Goal: Task Accomplishment & Management: Manage account settings

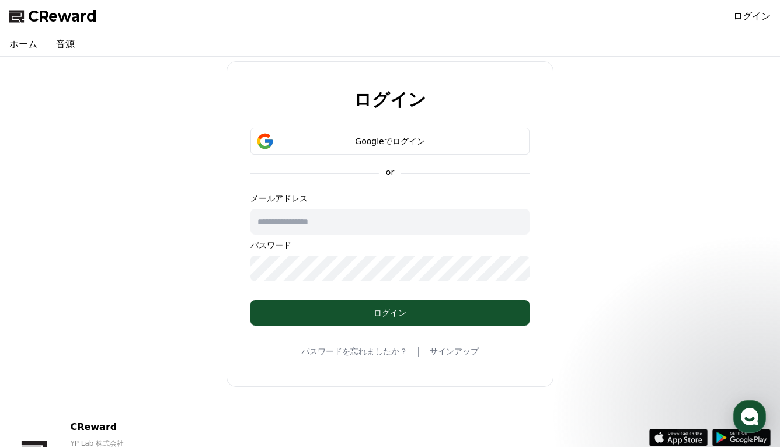
click at [421, 143] on div "Googleでログイン" at bounding box center [390, 142] width 245 height 12
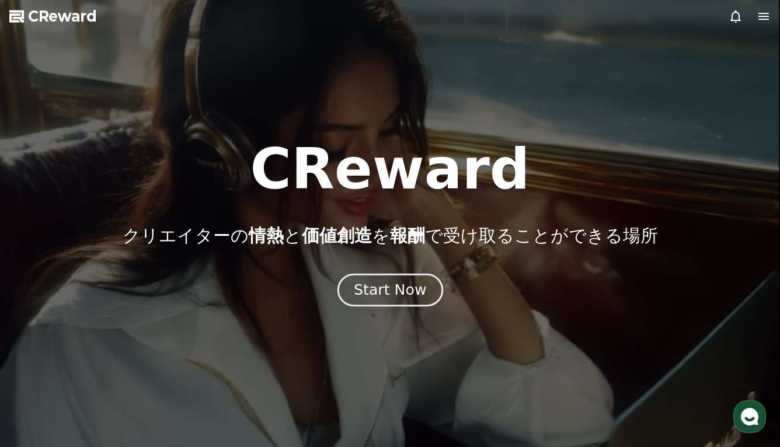
click at [406, 290] on div "Start Now" at bounding box center [390, 290] width 72 height 20
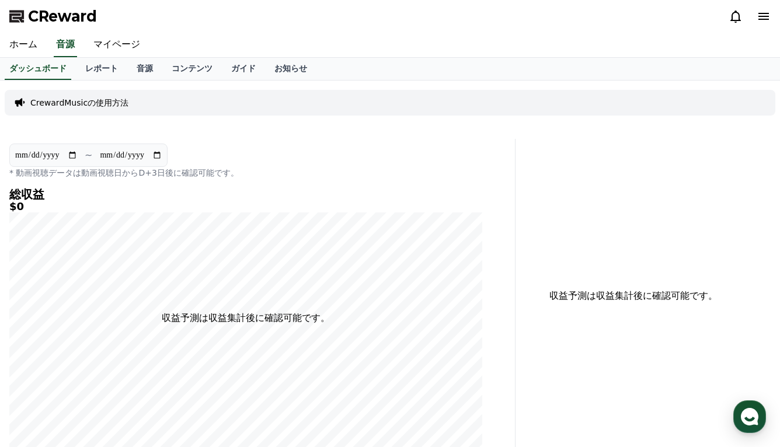
click at [759, 16] on icon at bounding box center [764, 16] width 11 height 7
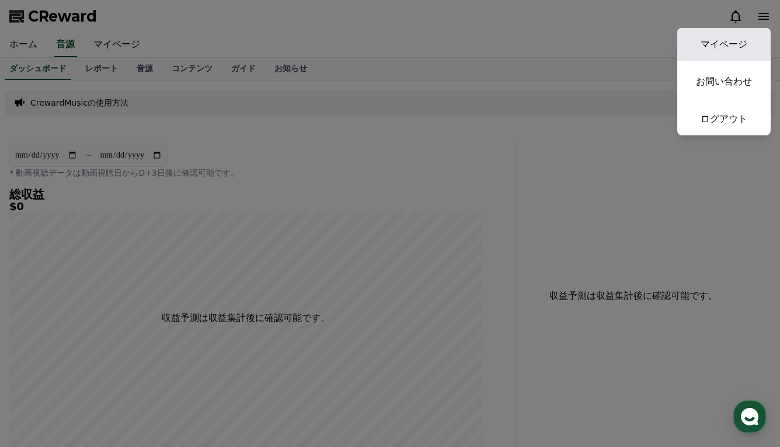
click at [729, 41] on link "マイページ" at bounding box center [724, 44] width 93 height 33
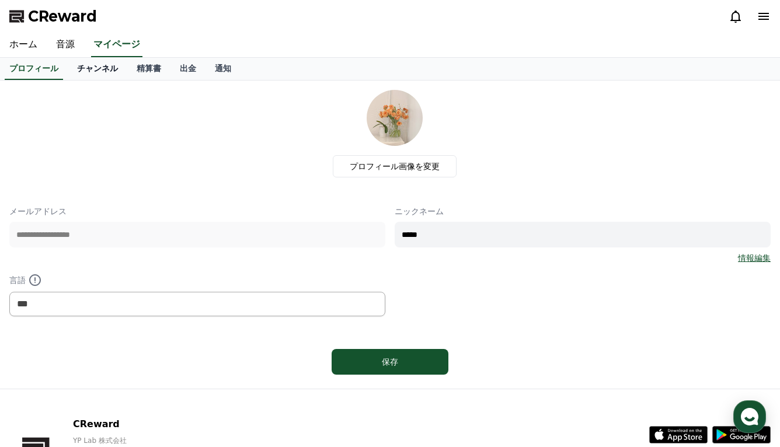
click at [90, 75] on link "チャンネル" at bounding box center [98, 69] width 60 height 22
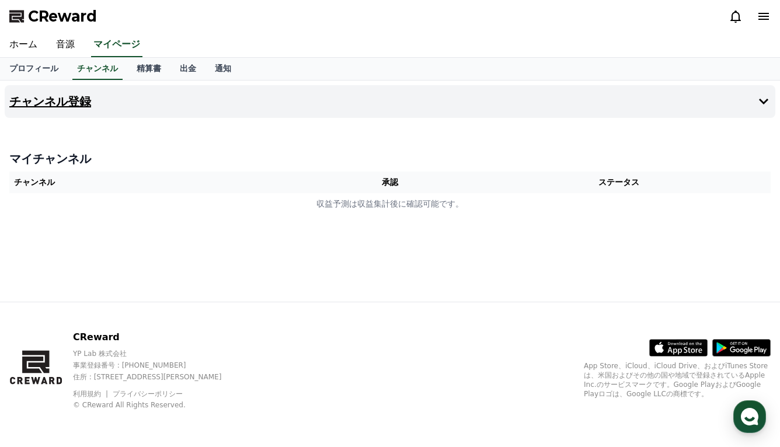
click at [58, 98] on h4 "チャンネル登録" at bounding box center [50, 101] width 82 height 13
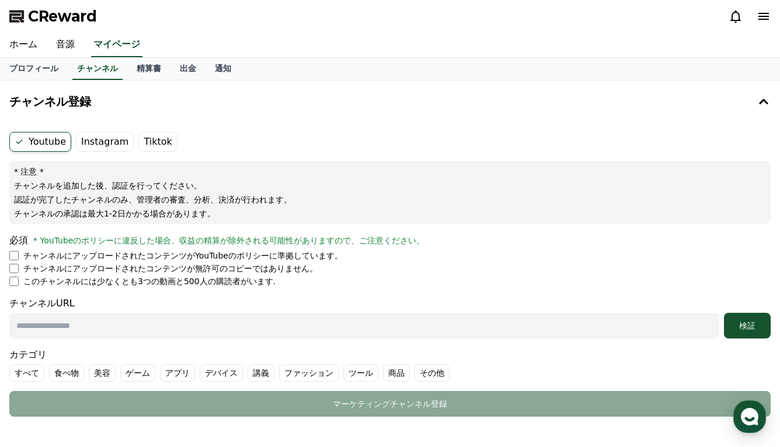
click at [82, 328] on input "text" at bounding box center [364, 326] width 710 height 26
paste input "**********"
type input "**********"
click at [324, 294] on form "**********" at bounding box center [390, 274] width 762 height 285
click at [731, 328] on div "検証" at bounding box center [747, 326] width 37 height 12
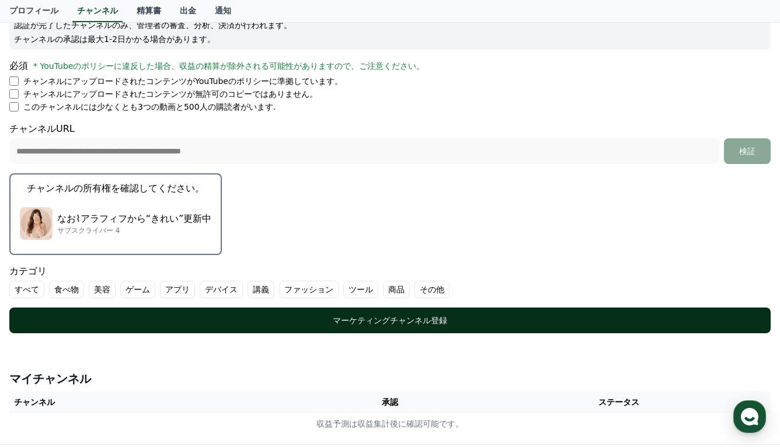
scroll to position [175, 0]
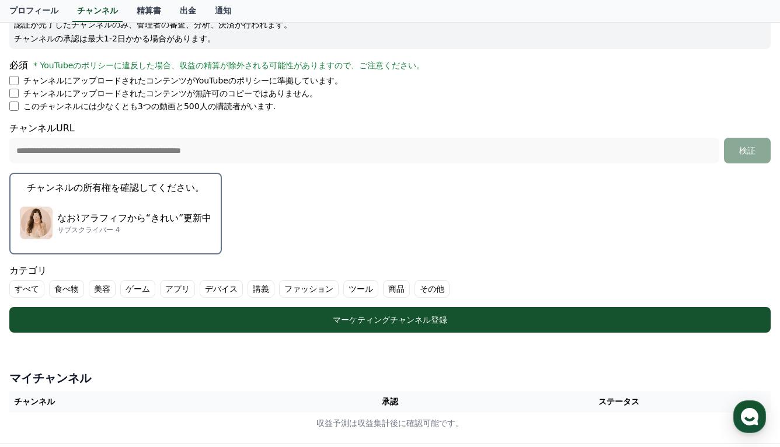
click at [119, 221] on p "なお⌇アラフィフから“きれい”更新中" at bounding box center [134, 218] width 154 height 14
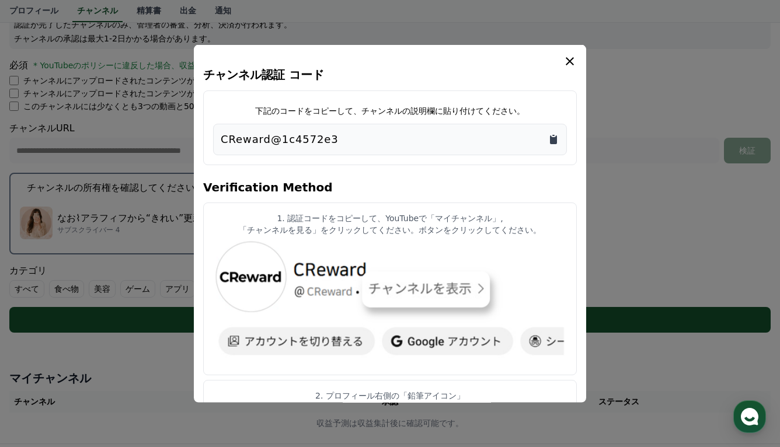
click at [551, 137] on icon "Copy to clipboard" at bounding box center [553, 140] width 7 height 9
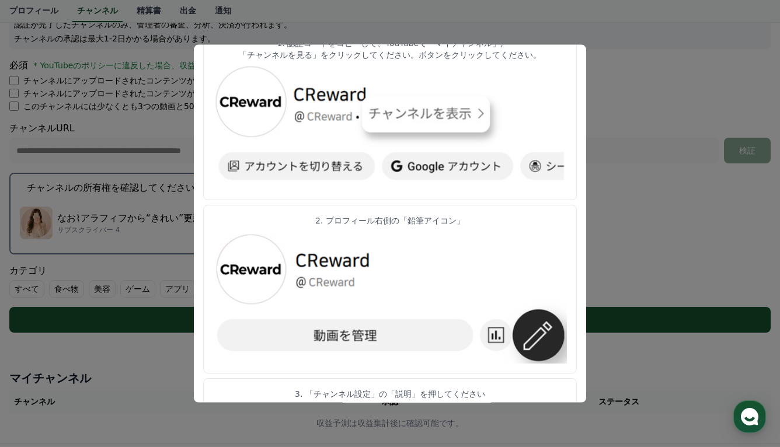
click at [215, 215] on p "2. プロフィール右側の「鉛筆アイコン」" at bounding box center [390, 221] width 354 height 12
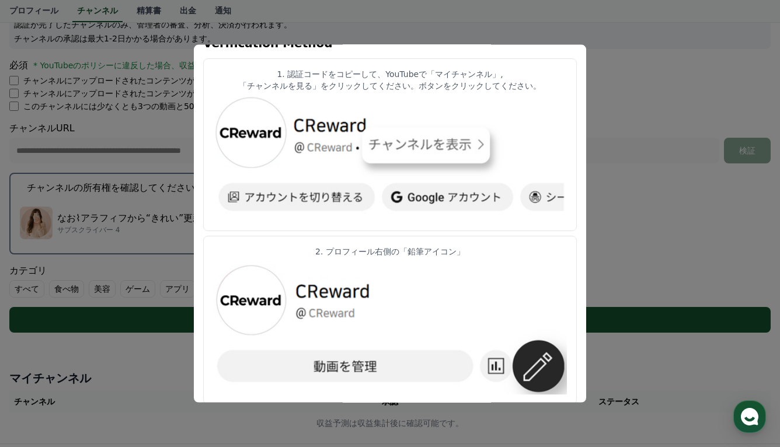
scroll to position [117, 0]
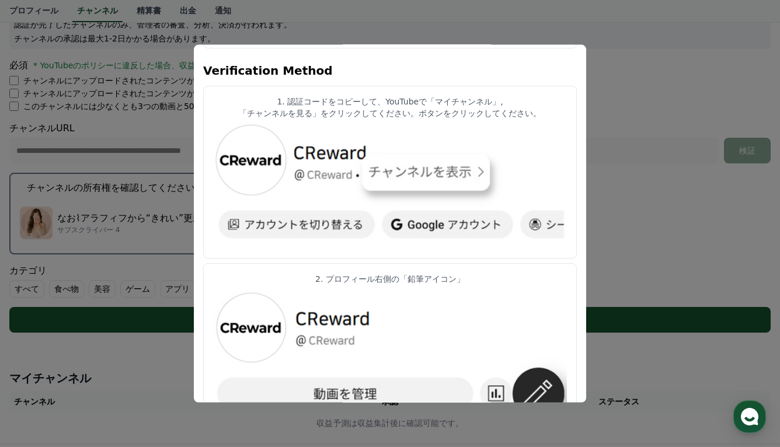
click at [198, 201] on div "チャンネル認証 コード 下記のコードをコピーして、チャンネルの説明欄に貼り付けてください。 CReward@1c4572e3 Verification Met…" at bounding box center [390, 224] width 393 height 358
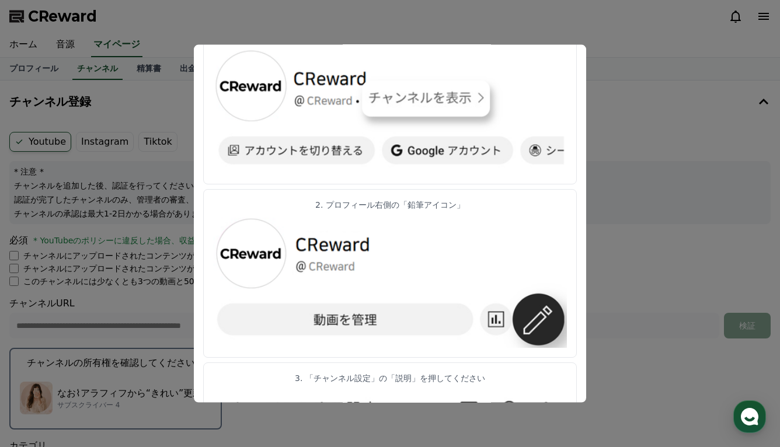
scroll to position [183, 0]
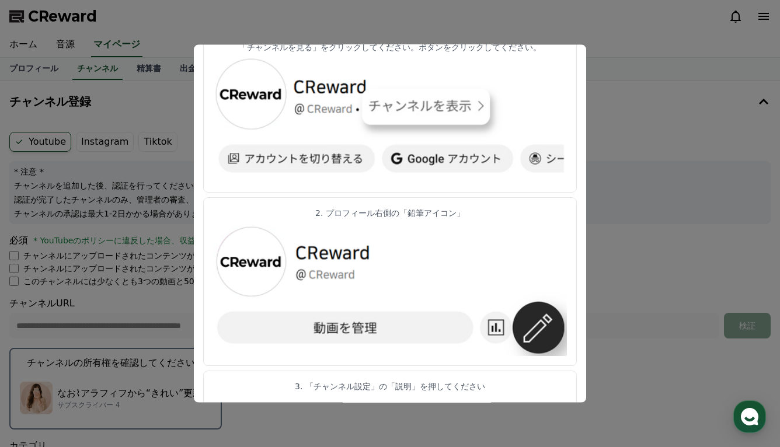
click at [636, 278] on button "close modal" at bounding box center [390, 223] width 780 height 447
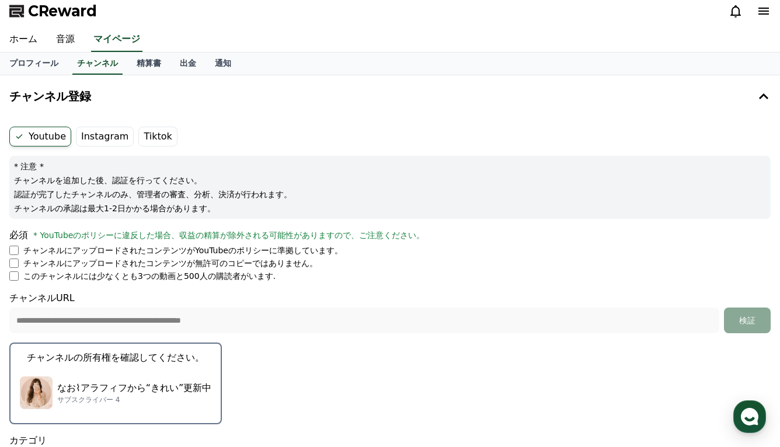
scroll to position [0, 0]
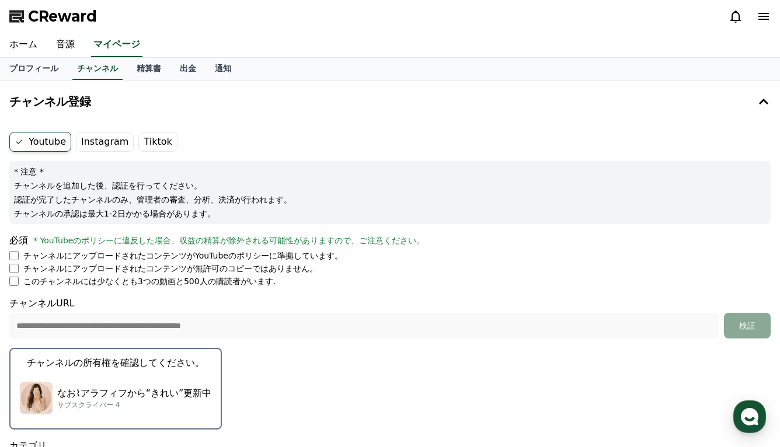
click at [91, 147] on label "Instagram" at bounding box center [105, 142] width 58 height 20
click at [159, 390] on p "なお⌇アラフィフから“きれい”更新中" at bounding box center [134, 394] width 154 height 14
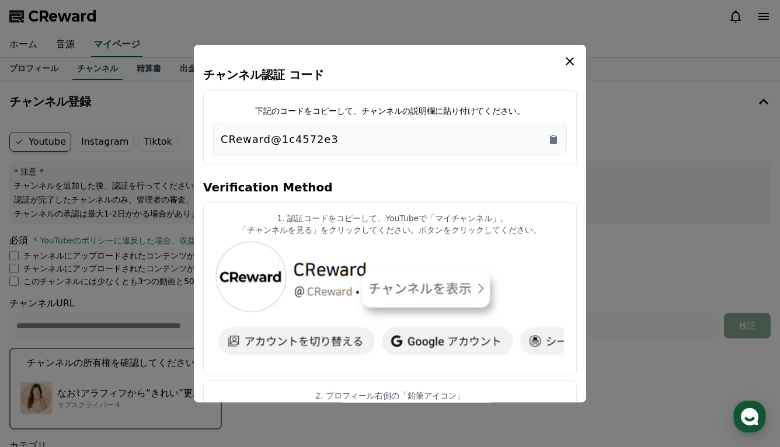
click at [570, 61] on icon "modal" at bounding box center [570, 61] width 8 height 8
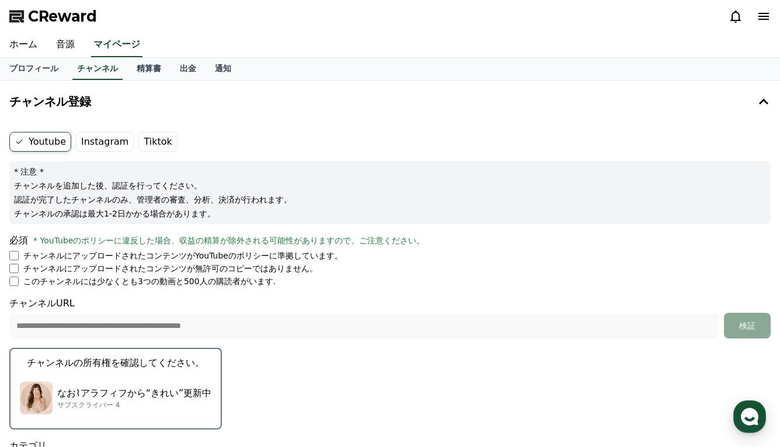
click at [108, 150] on label "Instagram" at bounding box center [105, 142] width 58 height 20
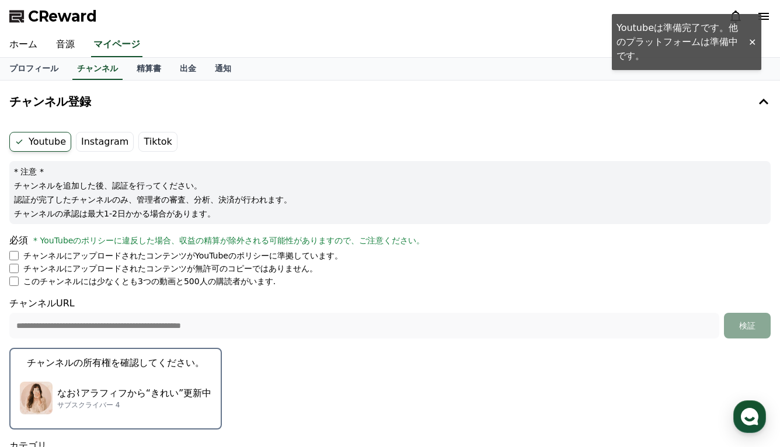
click at [87, 143] on label "Instagram" at bounding box center [105, 142] width 58 height 20
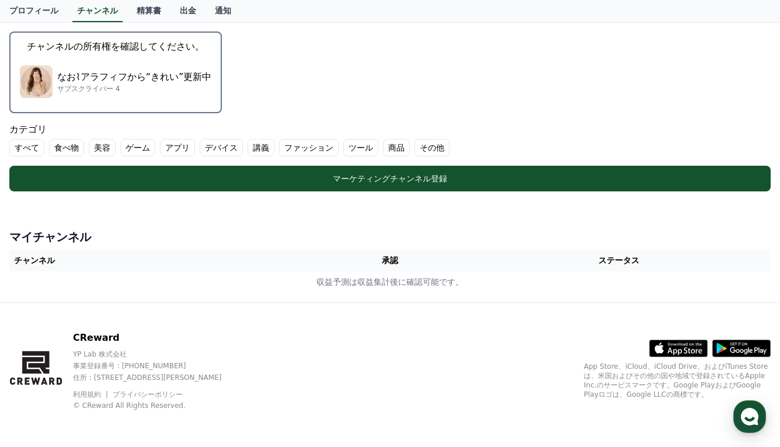
scroll to position [317, 0]
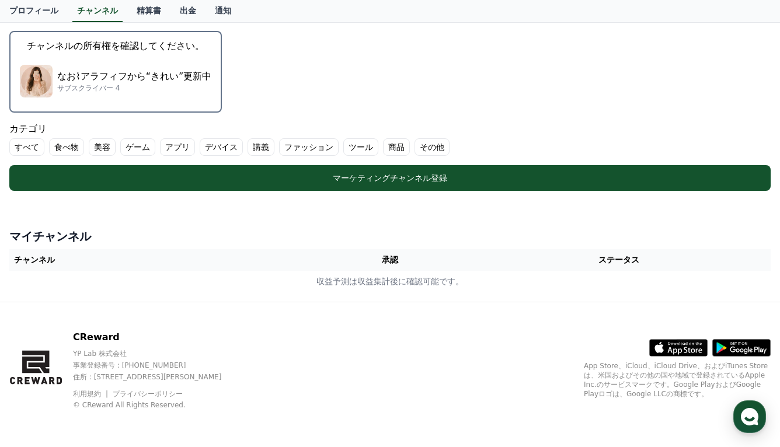
click at [93, 149] on label "美容" at bounding box center [102, 147] width 27 height 18
click at [301, 144] on label "ファッション" at bounding box center [323, 147] width 60 height 18
click at [63, 150] on label "食べ物" at bounding box center [66, 147] width 35 height 18
click at [457, 144] on label "その他" at bounding box center [474, 147] width 35 height 18
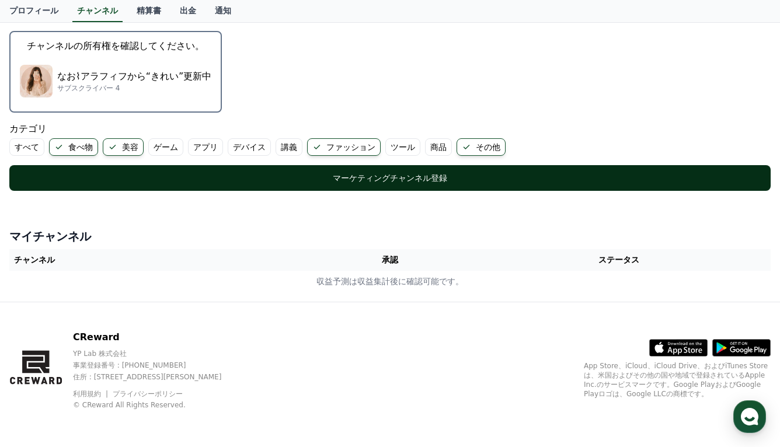
click at [179, 169] on button "マーケティングチャンネル登録" at bounding box center [390, 178] width 762 height 26
click at [376, 187] on button "マーケティングチャンネル登録" at bounding box center [390, 178] width 762 height 26
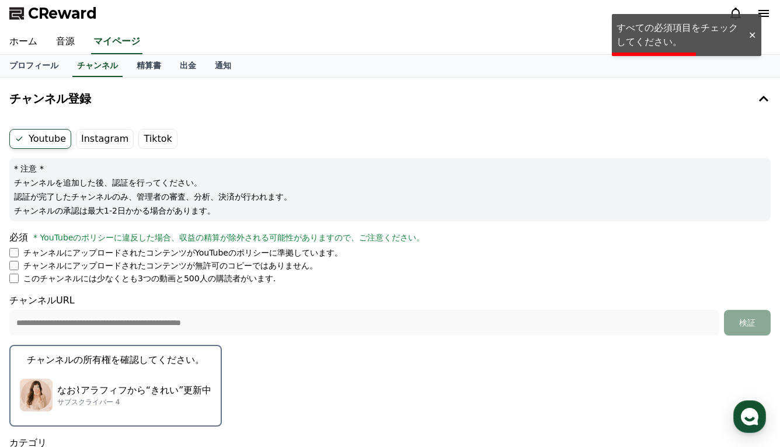
scroll to position [0, 0]
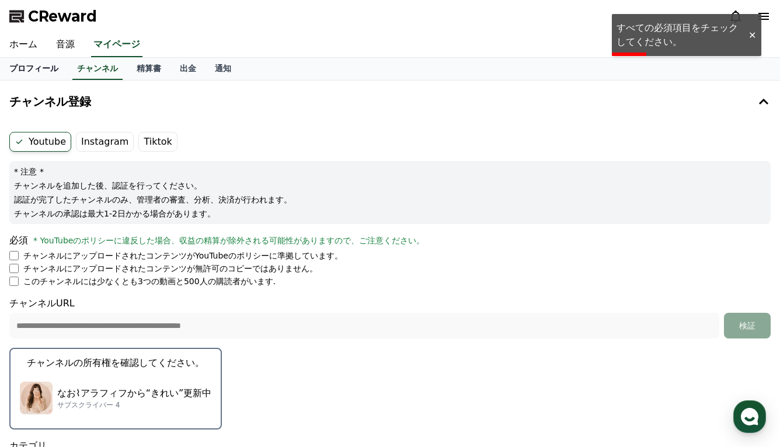
click at [26, 70] on link "プロフィール" at bounding box center [34, 69] width 68 height 22
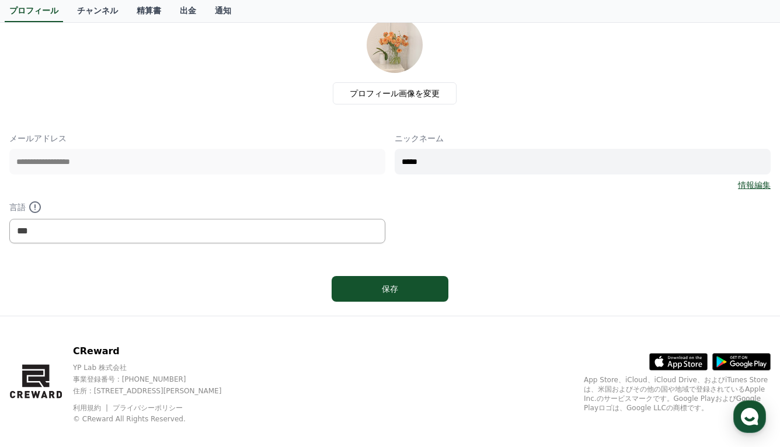
scroll to position [87, 0]
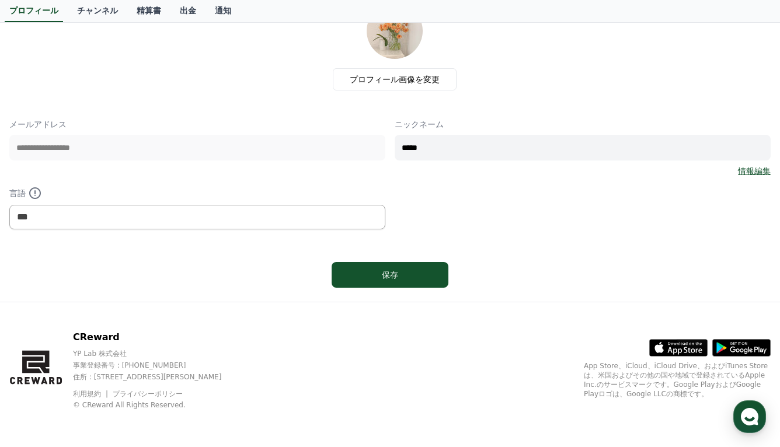
click at [449, 147] on input "*****" at bounding box center [583, 148] width 376 height 26
drag, startPoint x: 416, startPoint y: 148, endPoint x: 522, endPoint y: 150, distance: 106.3
click at [522, 150] on input "*****" at bounding box center [583, 148] width 376 height 26
click at [681, 172] on div "情報編集" at bounding box center [583, 171] width 376 height 12
click at [387, 269] on div "保存" at bounding box center [390, 275] width 70 height 12
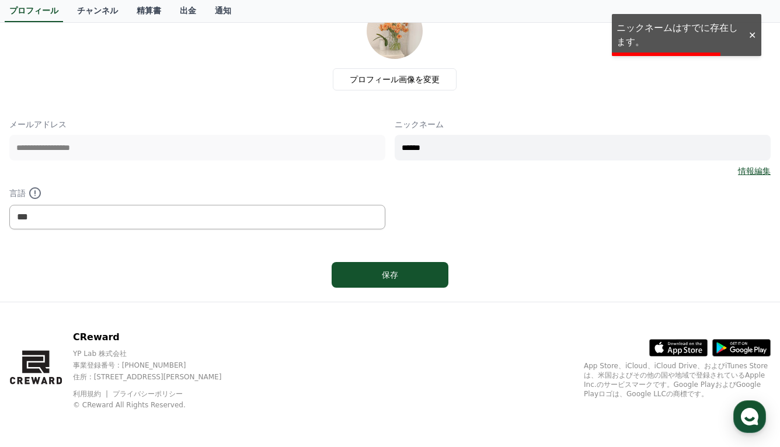
drag, startPoint x: 506, startPoint y: 134, endPoint x: 499, endPoint y: 139, distance: 8.8
click at [505, 136] on div "ニックネーム ****** 情報編集" at bounding box center [583, 148] width 376 height 58
click at [478, 145] on input "******" at bounding box center [583, 148] width 376 height 26
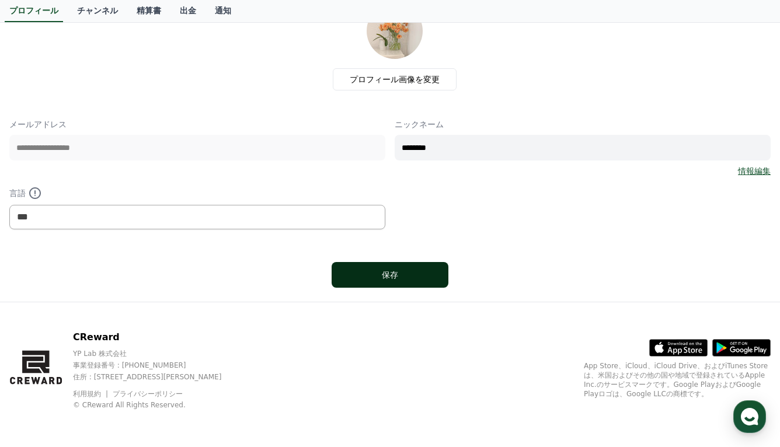
type input "********"
click at [432, 273] on button "保存" at bounding box center [390, 275] width 117 height 26
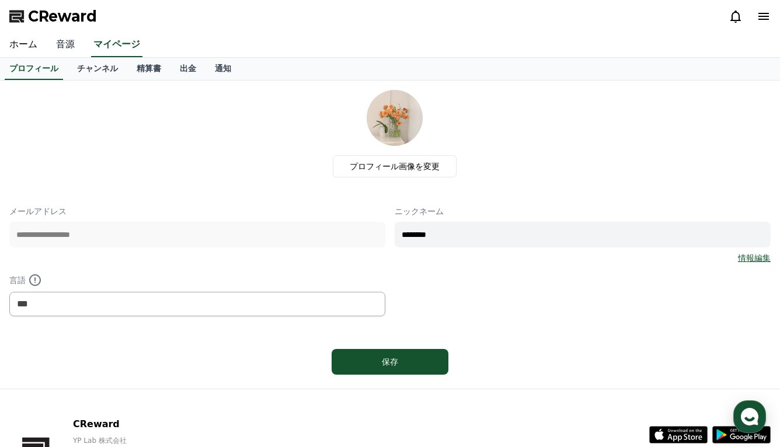
click at [57, 44] on link "音源" at bounding box center [65, 45] width 37 height 25
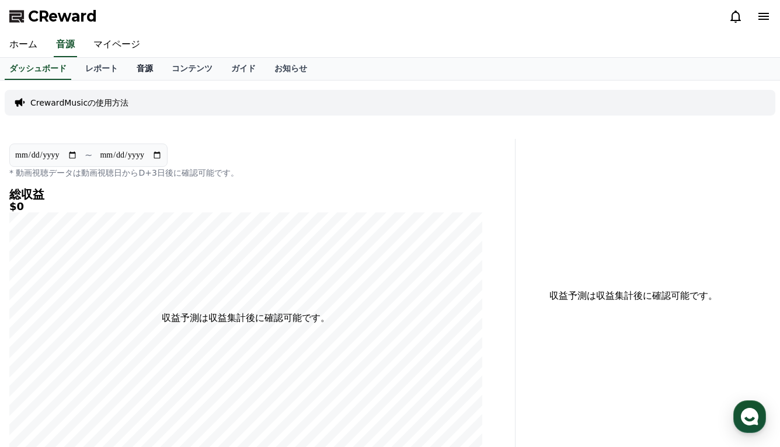
click at [127, 65] on link "音源" at bounding box center [144, 69] width 35 height 22
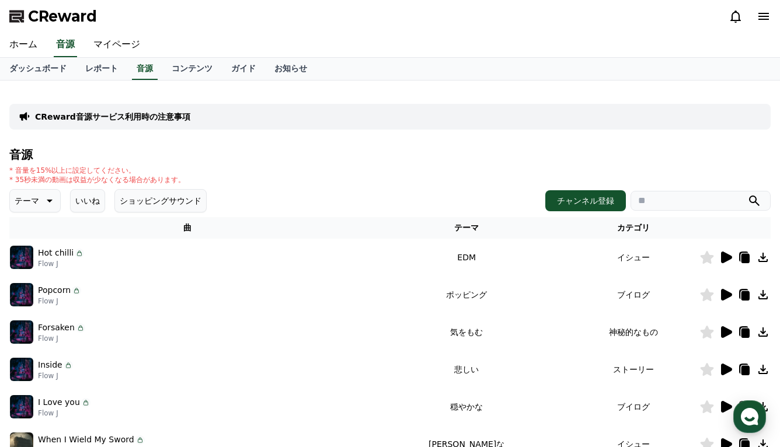
click at [53, 199] on button "テーマ" at bounding box center [34, 200] width 51 height 23
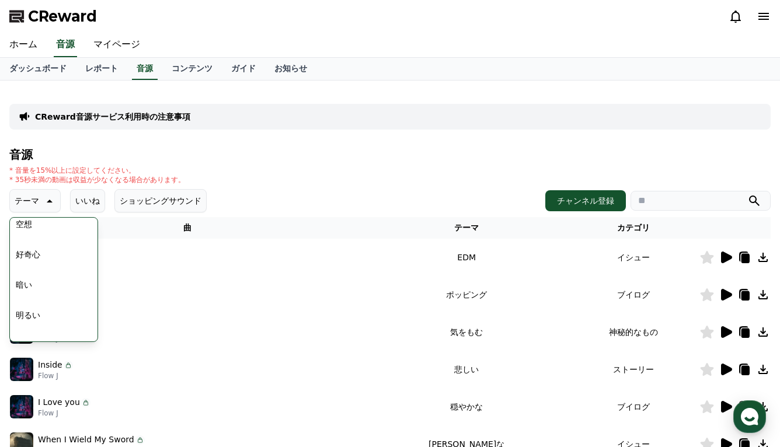
scroll to position [58, 0]
click at [28, 325] on button "ポッピング" at bounding box center [36, 326] width 50 height 26
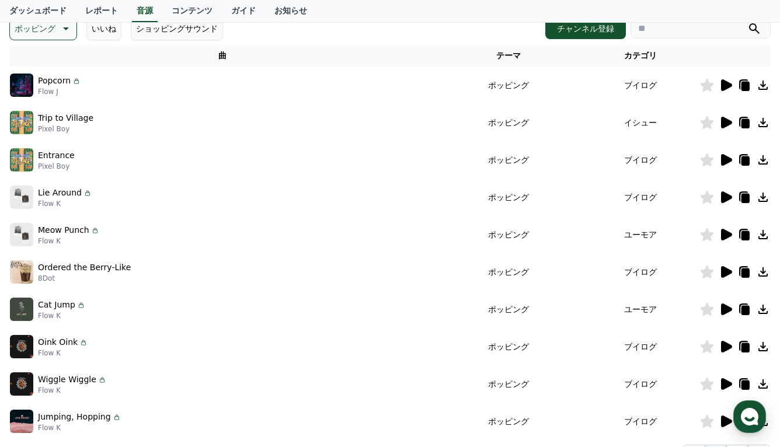
scroll to position [292, 0]
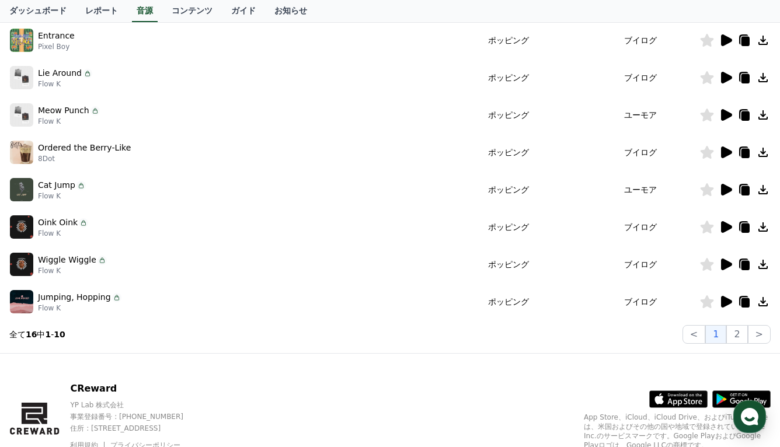
click at [728, 307] on icon at bounding box center [726, 302] width 14 height 14
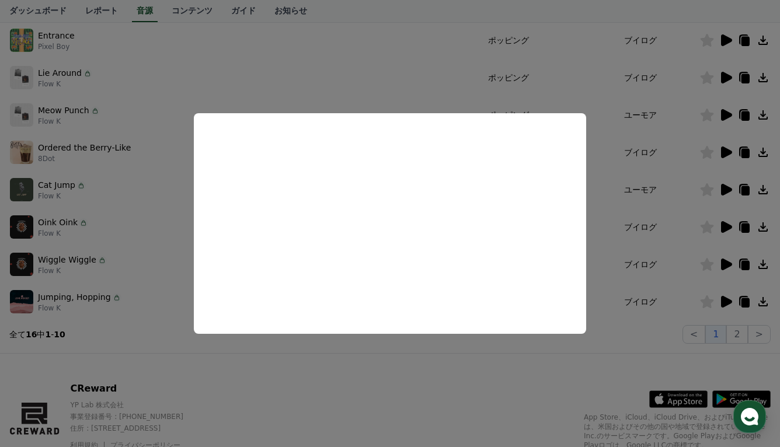
click at [126, 195] on button "close modal" at bounding box center [390, 223] width 780 height 447
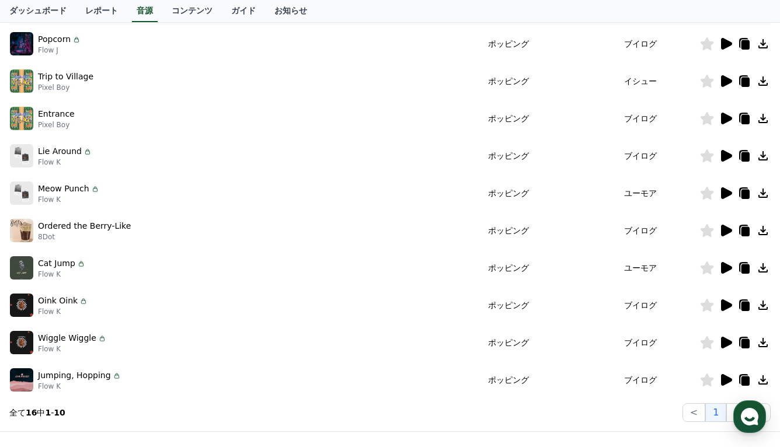
scroll to position [117, 0]
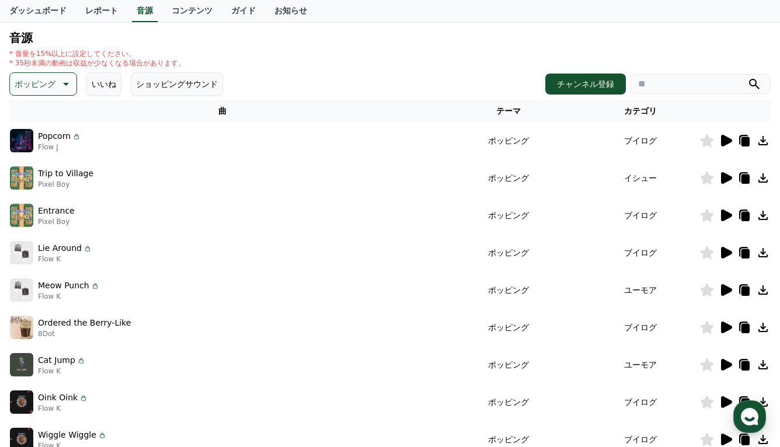
click at [50, 94] on button "ポッピング" at bounding box center [43, 83] width 68 height 23
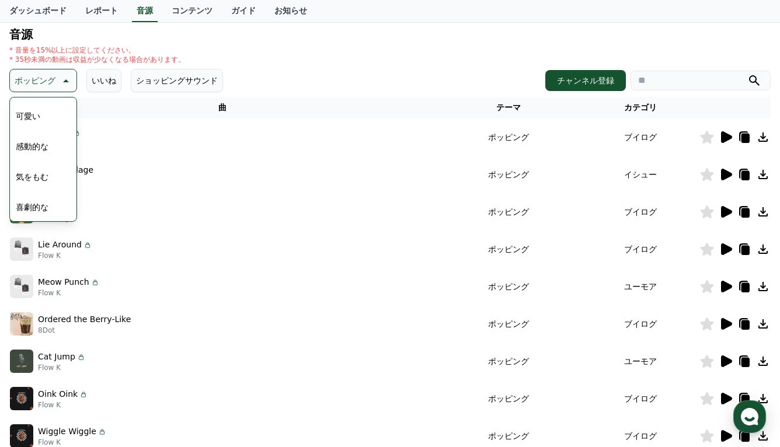
scroll to position [0, 0]
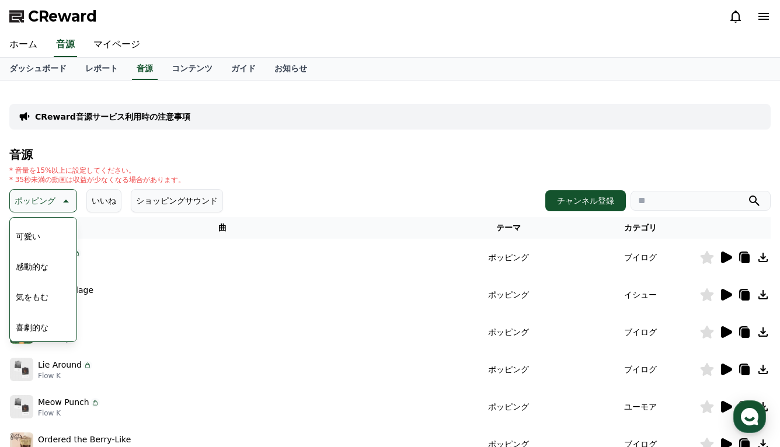
click at [166, 418] on div "Meow Punch Flow K" at bounding box center [222, 406] width 425 height 23
click at [217, 327] on div "Entrance Pixel Boy" at bounding box center [222, 332] width 425 height 23
click at [31, 279] on button "明るい" at bounding box center [28, 281] width 34 height 26
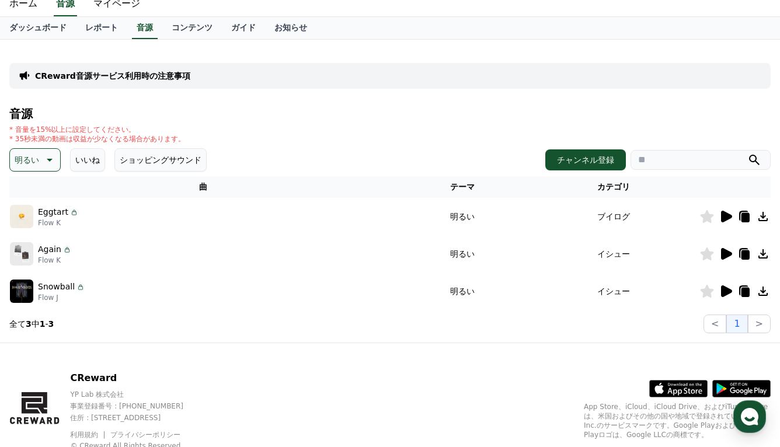
scroll to position [58, 0]
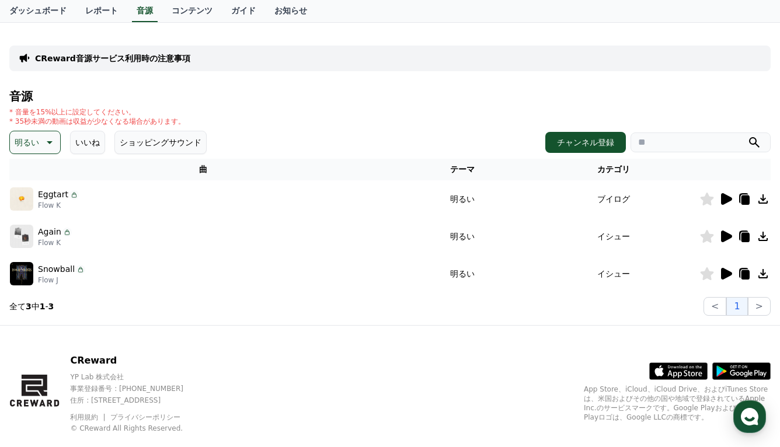
click at [723, 276] on icon at bounding box center [726, 274] width 11 height 12
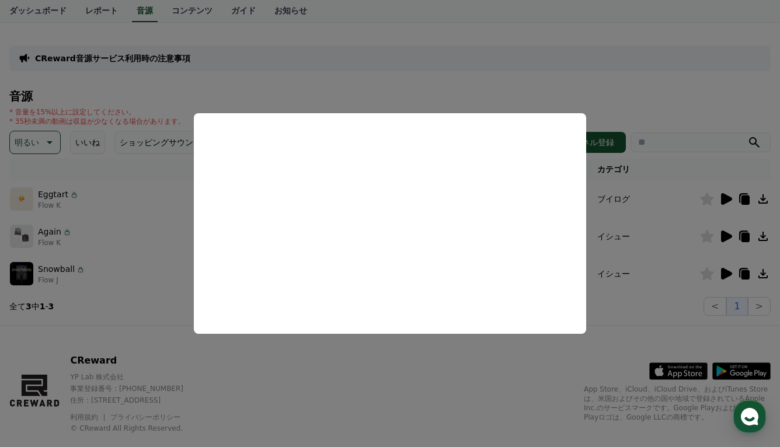
click at [164, 223] on button "close modal" at bounding box center [390, 223] width 780 height 447
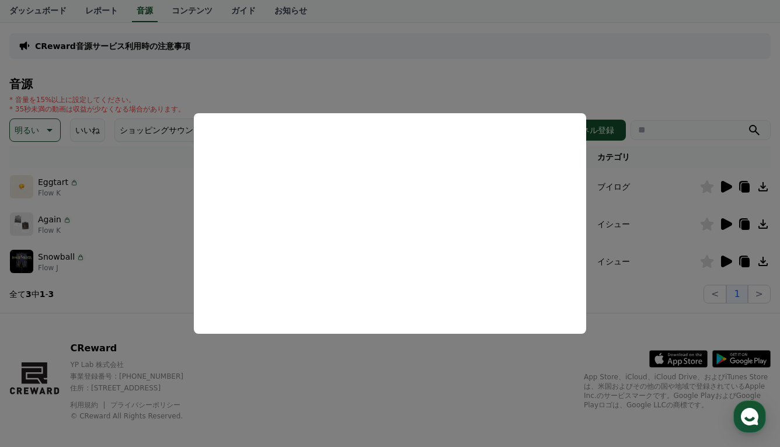
scroll to position [82, 0]
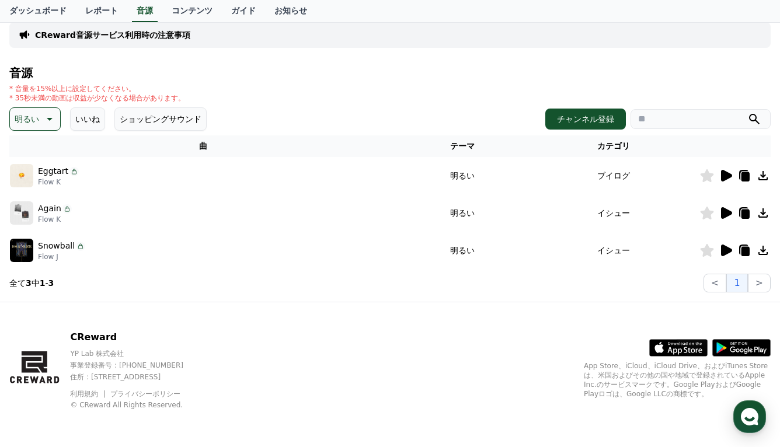
click at [40, 174] on p "Eggtart" at bounding box center [53, 171] width 30 height 12
click at [22, 174] on img at bounding box center [21, 175] width 23 height 23
click at [729, 174] on icon at bounding box center [726, 176] width 11 height 12
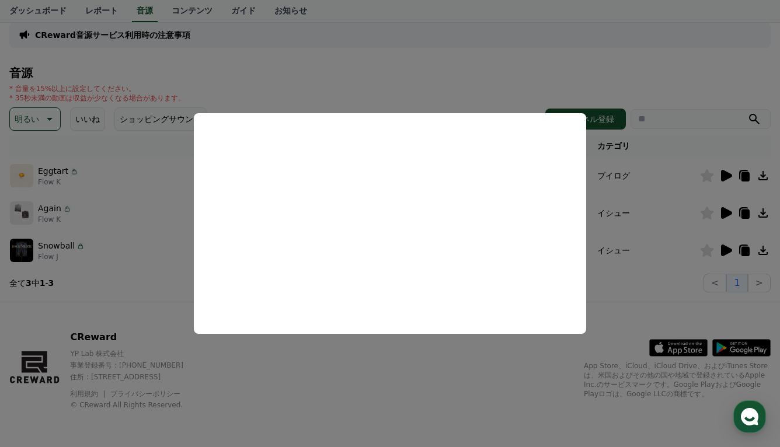
click at [36, 122] on button "close modal" at bounding box center [390, 223] width 780 height 447
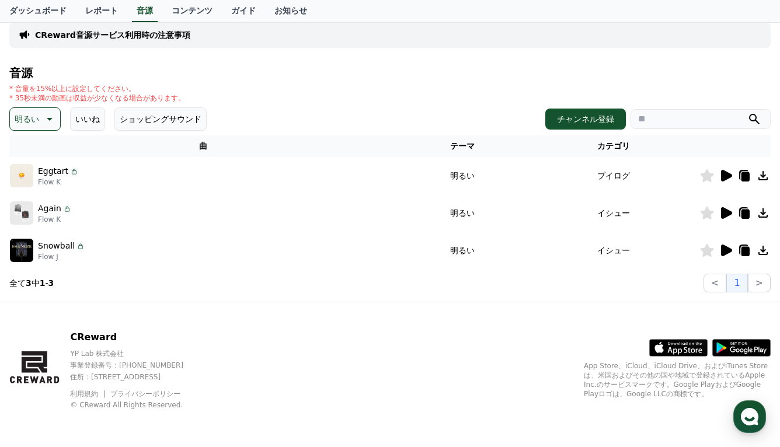
click at [41, 121] on icon at bounding box center [48, 119] width 14 height 14
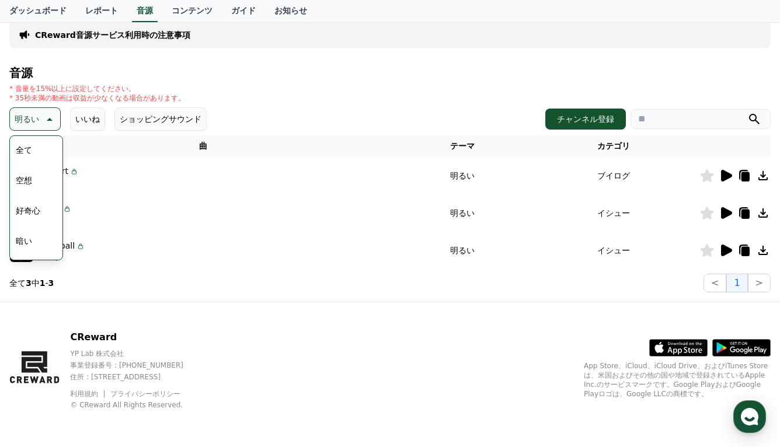
click at [30, 155] on button "全て" at bounding box center [24, 150] width 26 height 26
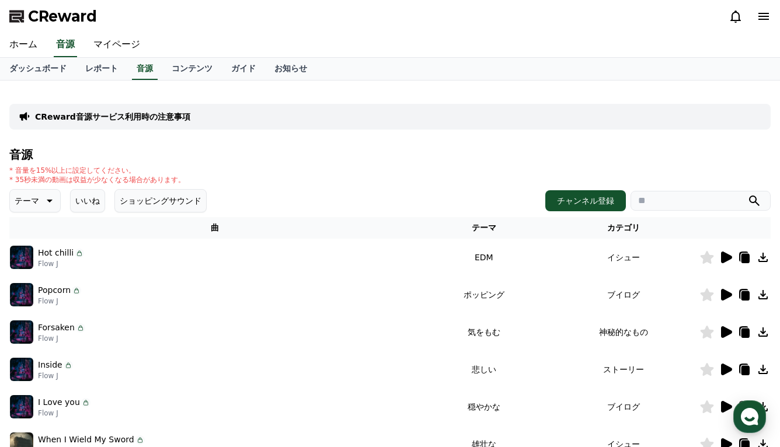
click at [41, 200] on icon at bounding box center [48, 201] width 14 height 14
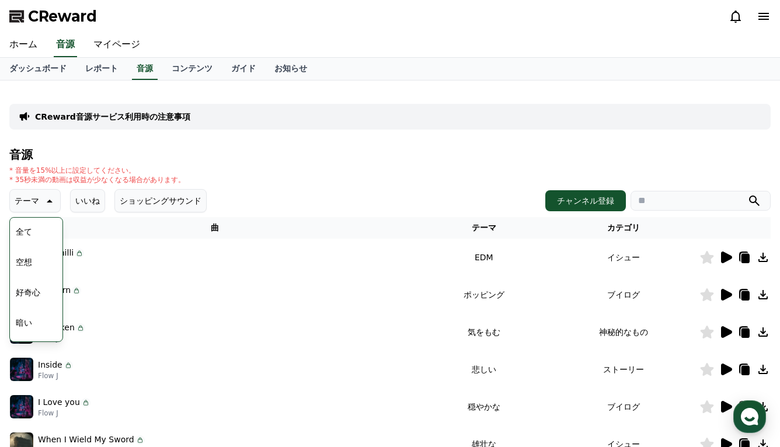
click at [32, 292] on button "好奇心" at bounding box center [28, 293] width 34 height 26
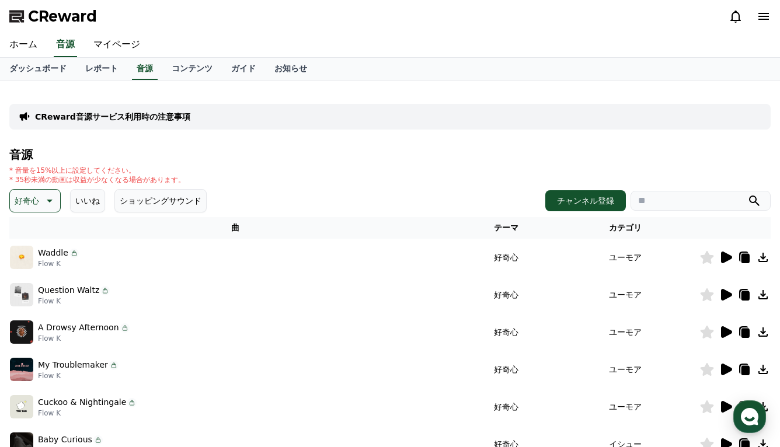
click at [723, 294] on icon at bounding box center [726, 295] width 11 height 12
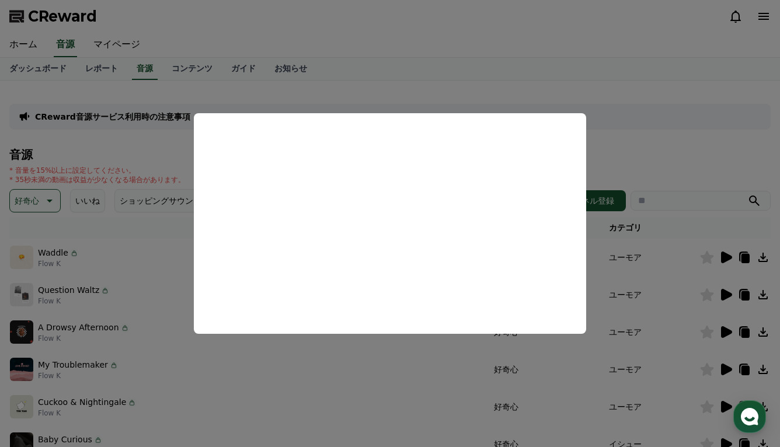
click at [647, 147] on button "close modal" at bounding box center [390, 223] width 780 height 447
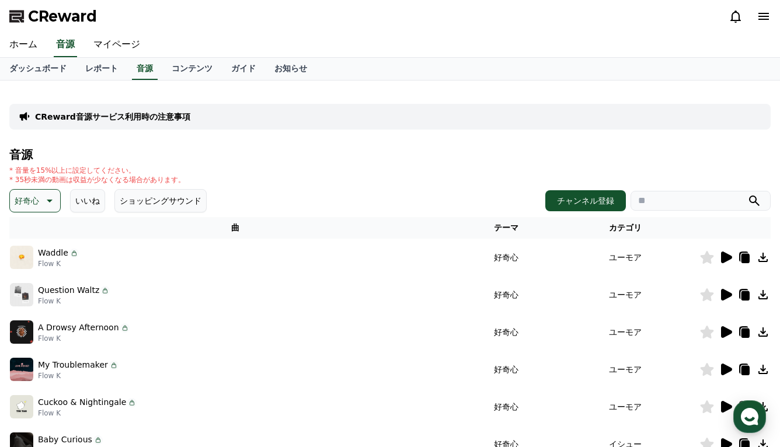
click at [56, 258] on p "Waddle" at bounding box center [53, 253] width 30 height 12
click at [724, 256] on icon at bounding box center [726, 258] width 11 height 12
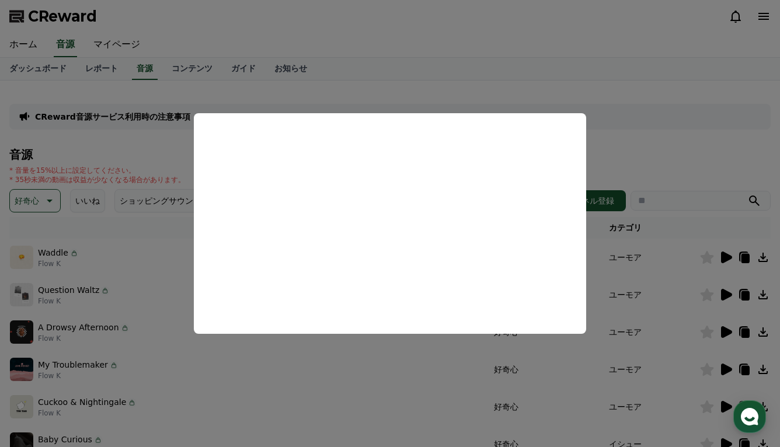
click at [660, 166] on button "close modal" at bounding box center [390, 223] width 780 height 447
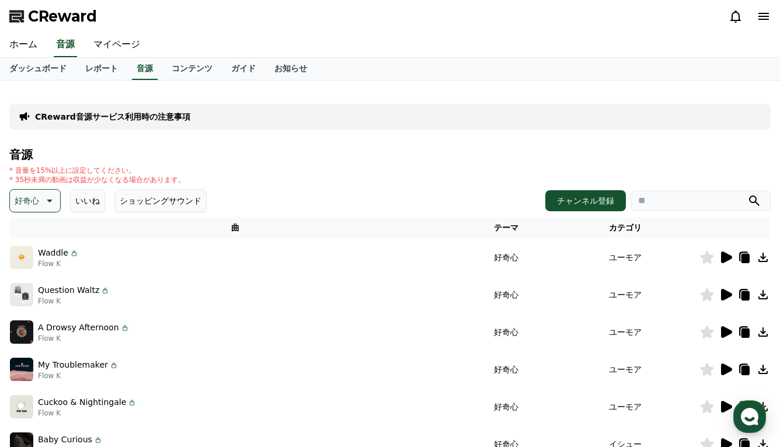
click at [34, 196] on p "好奇心" at bounding box center [27, 201] width 25 height 16
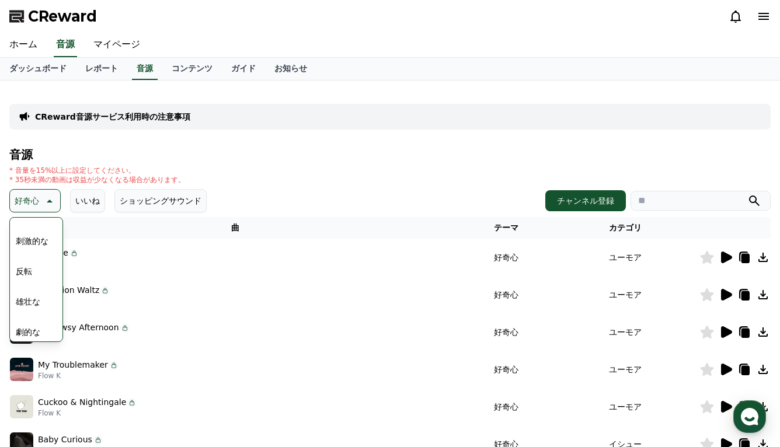
scroll to position [175, 0]
click at [33, 241] on button "刺激的な" at bounding box center [32, 239] width 42 height 26
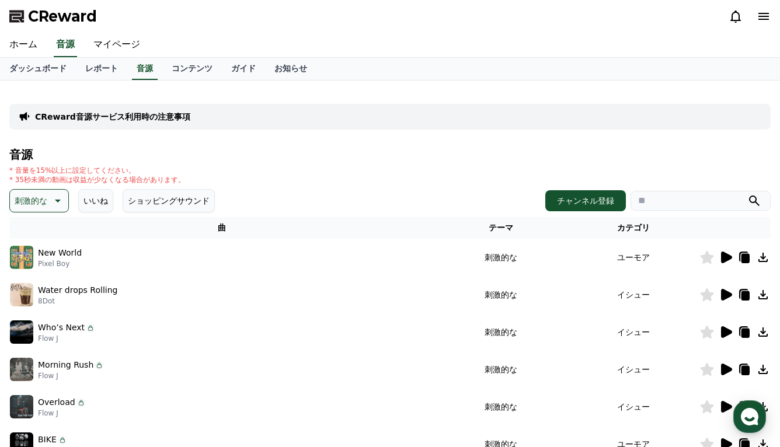
click at [724, 258] on icon at bounding box center [726, 258] width 11 height 12
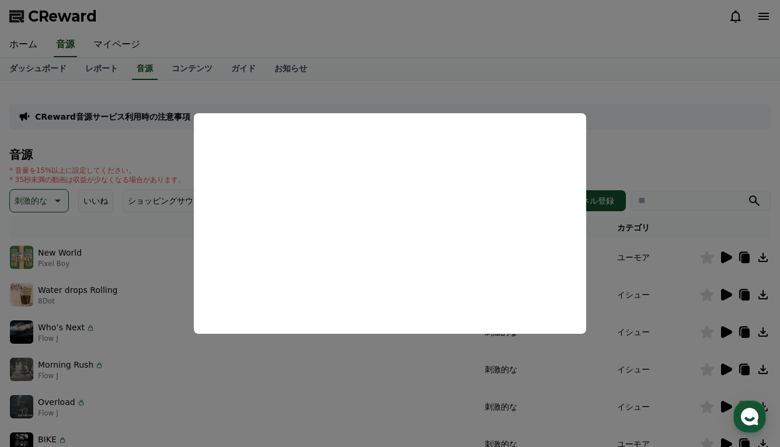
click at [89, 334] on button "close modal" at bounding box center [390, 223] width 780 height 447
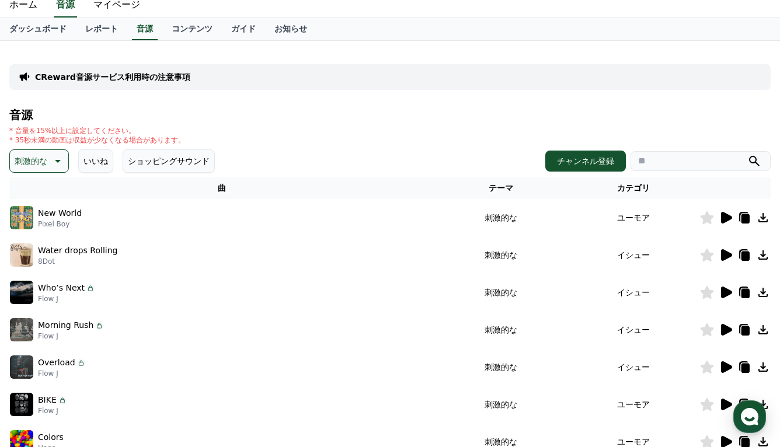
scroll to position [58, 0]
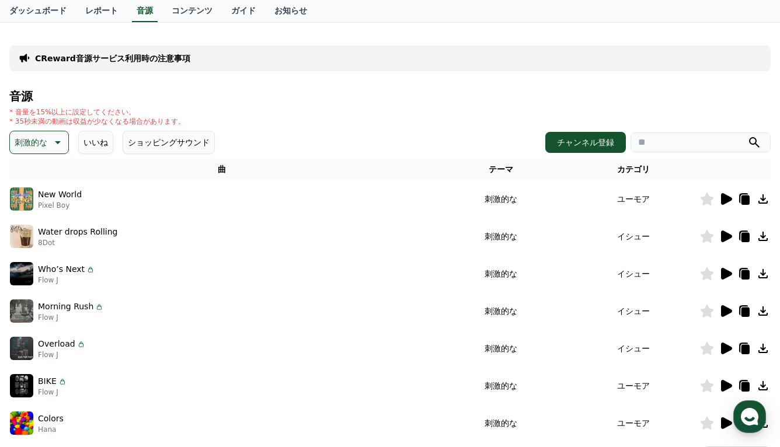
click at [723, 349] on icon at bounding box center [726, 349] width 11 height 12
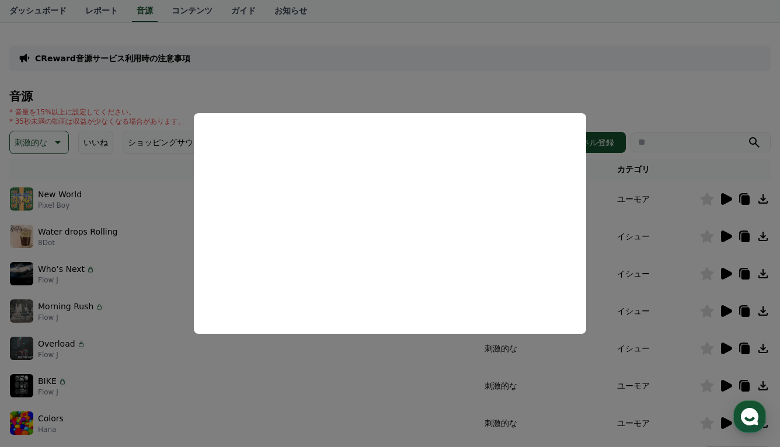
click at [603, 91] on button "close modal" at bounding box center [390, 223] width 780 height 447
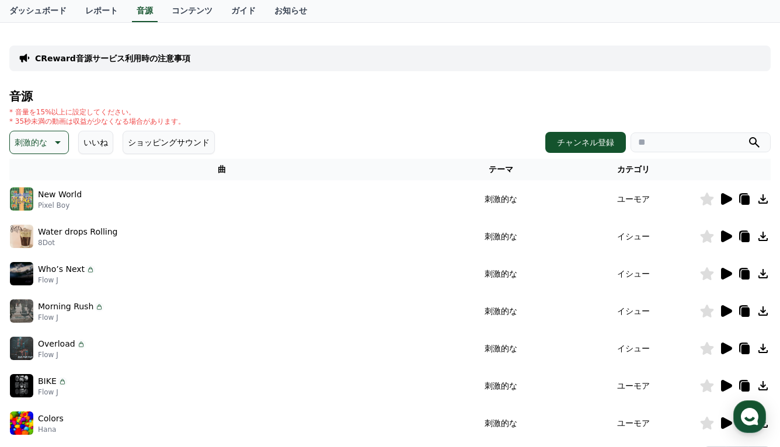
click at [724, 238] on icon at bounding box center [726, 237] width 11 height 12
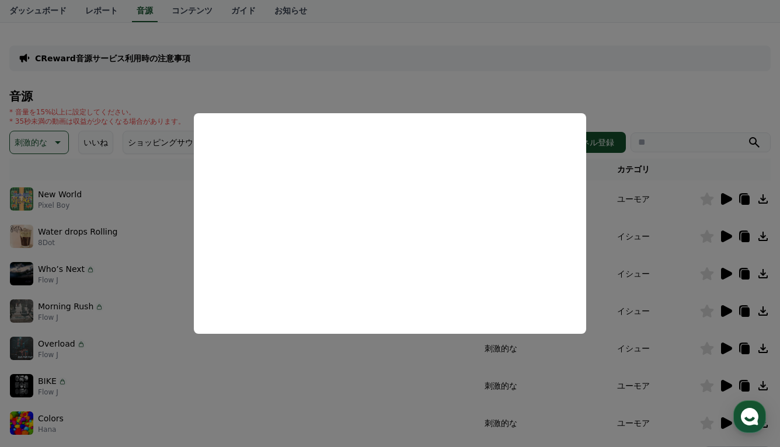
click at [675, 86] on button "close modal" at bounding box center [390, 223] width 780 height 447
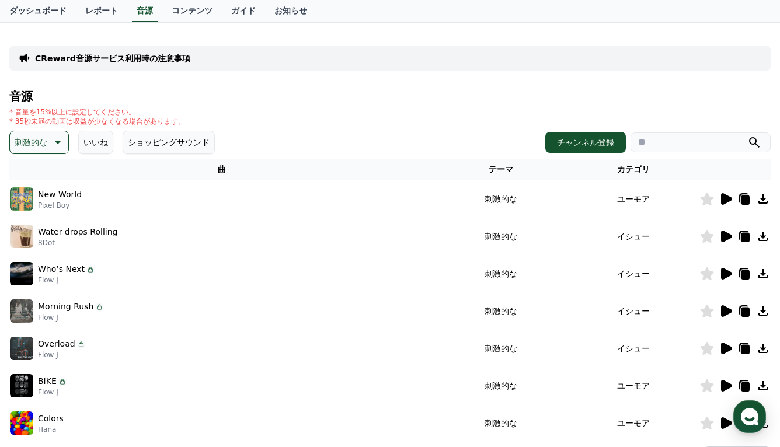
click at [722, 313] on icon at bounding box center [726, 312] width 11 height 12
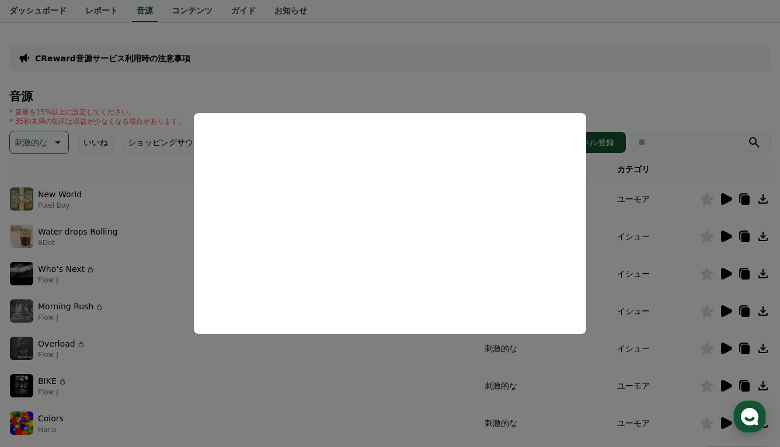
click at [408, 95] on button "close modal" at bounding box center [390, 223] width 780 height 447
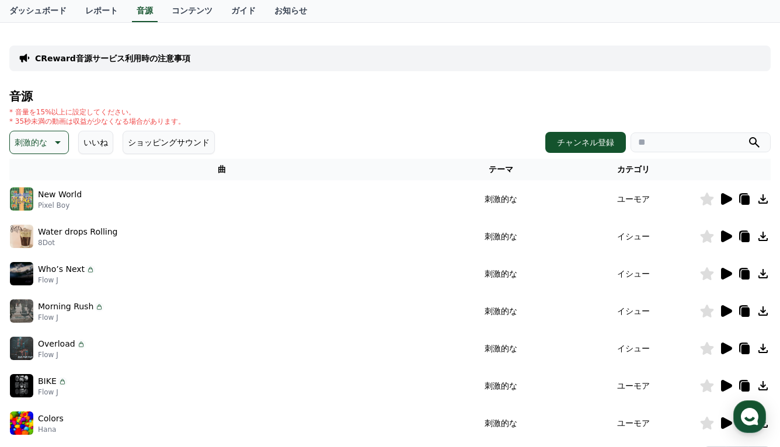
click at [724, 349] on icon at bounding box center [726, 349] width 11 height 12
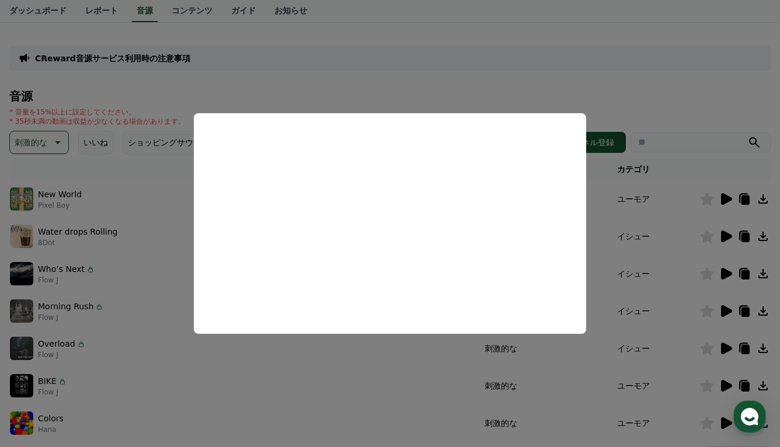
click at [661, 95] on button "close modal" at bounding box center [390, 223] width 780 height 447
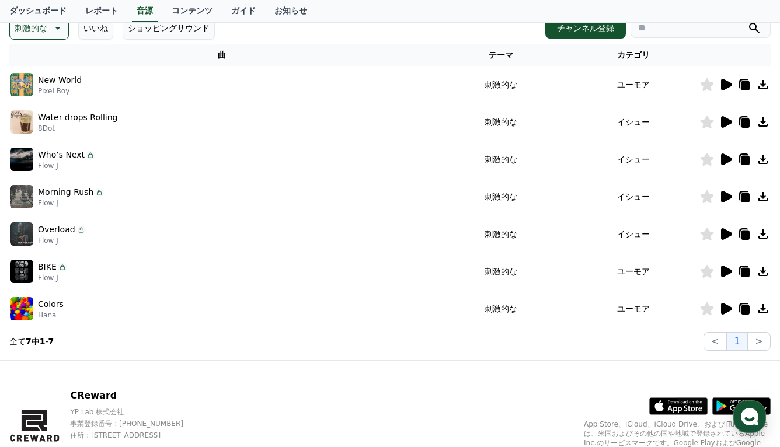
scroll to position [231, 0]
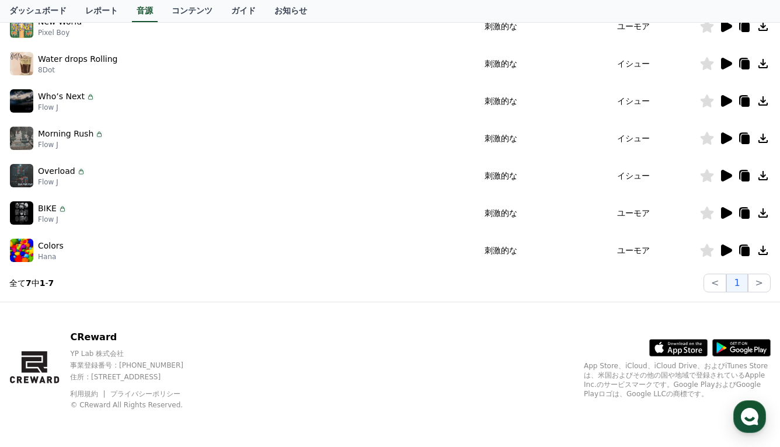
click at [727, 256] on icon at bounding box center [726, 251] width 14 height 14
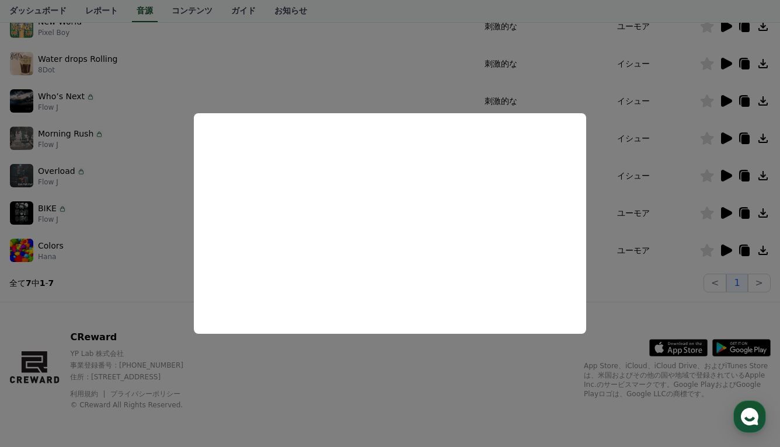
click at [133, 238] on button "close modal" at bounding box center [390, 223] width 780 height 447
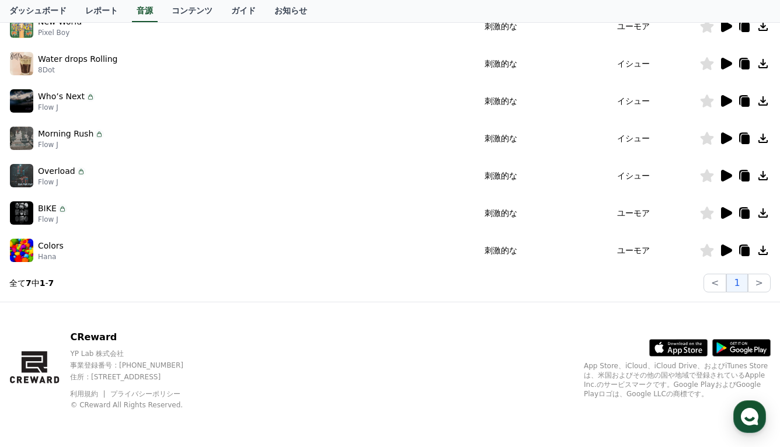
click at [724, 103] on icon at bounding box center [726, 101] width 11 height 12
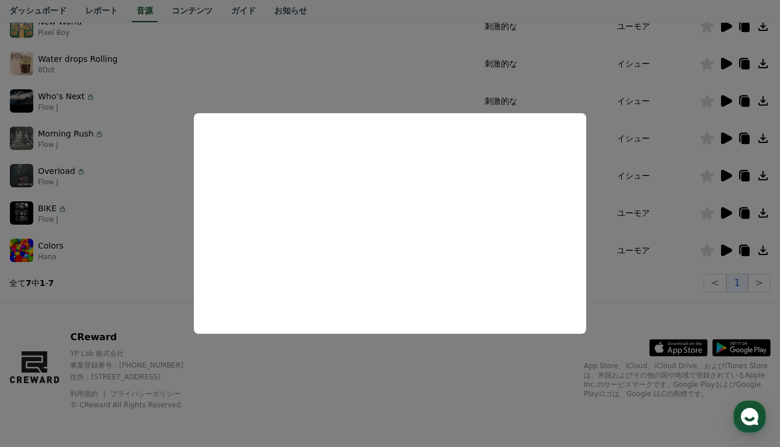
click at [182, 236] on button "close modal" at bounding box center [390, 223] width 780 height 447
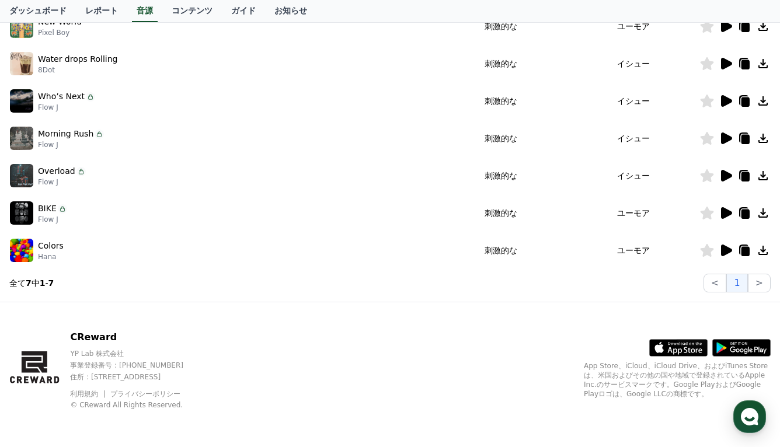
scroll to position [56, 0]
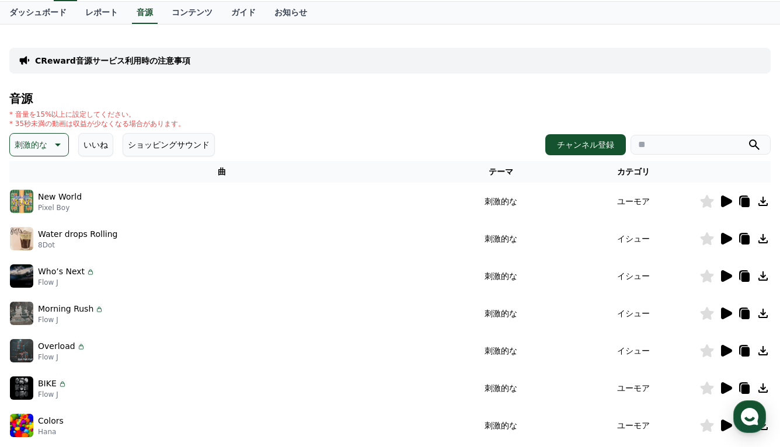
click at [52, 151] on icon at bounding box center [57, 145] width 14 height 14
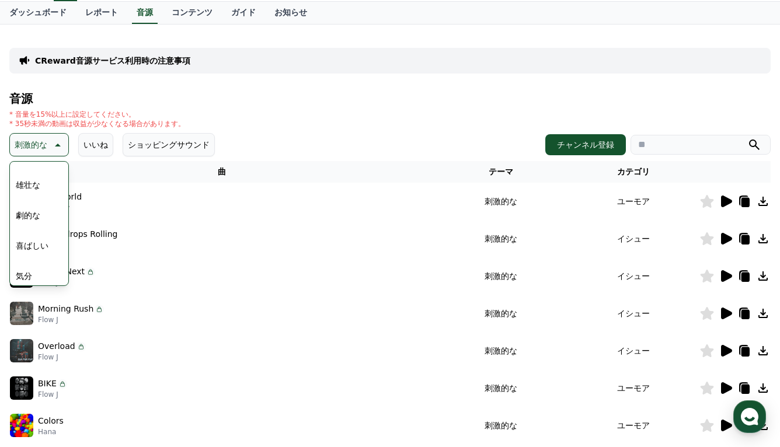
scroll to position [292, 0]
click at [29, 213] on button "気分" at bounding box center [24, 218] width 26 height 26
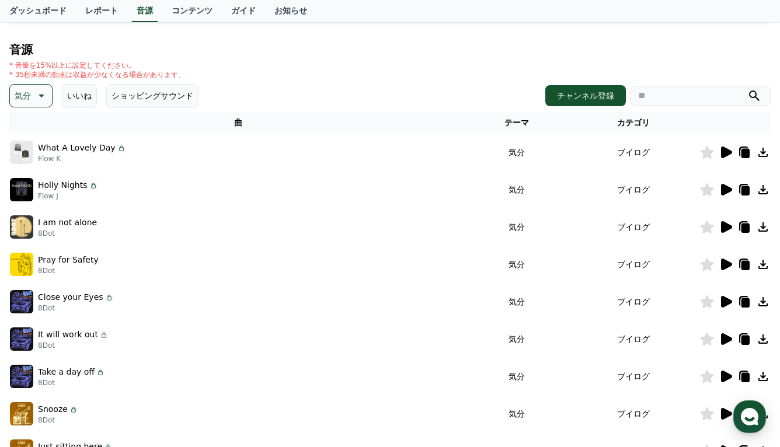
scroll to position [117, 0]
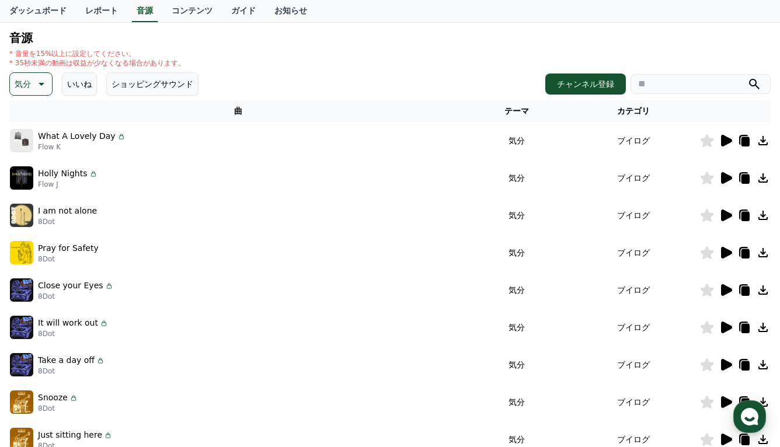
click at [732, 329] on icon at bounding box center [726, 328] width 11 height 12
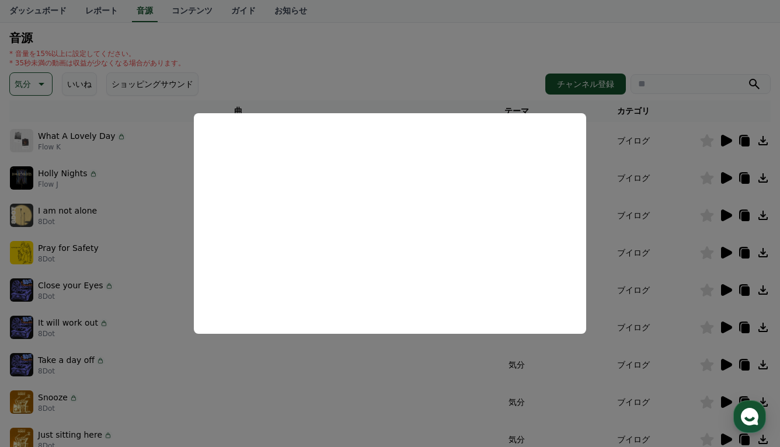
click at [414, 55] on button "close modal" at bounding box center [390, 223] width 780 height 447
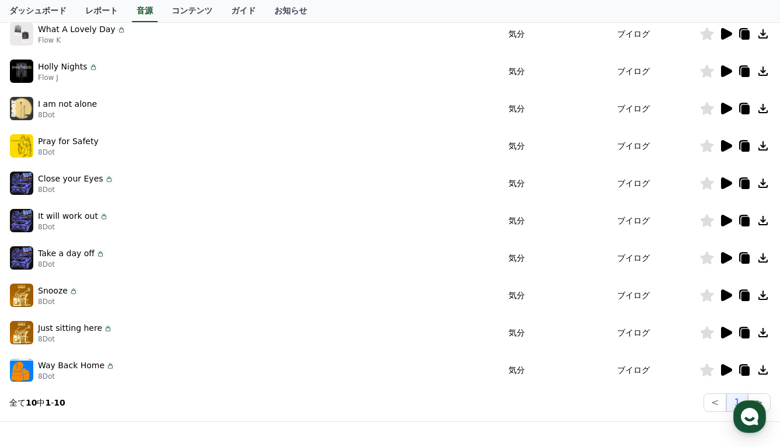
scroll to position [234, 0]
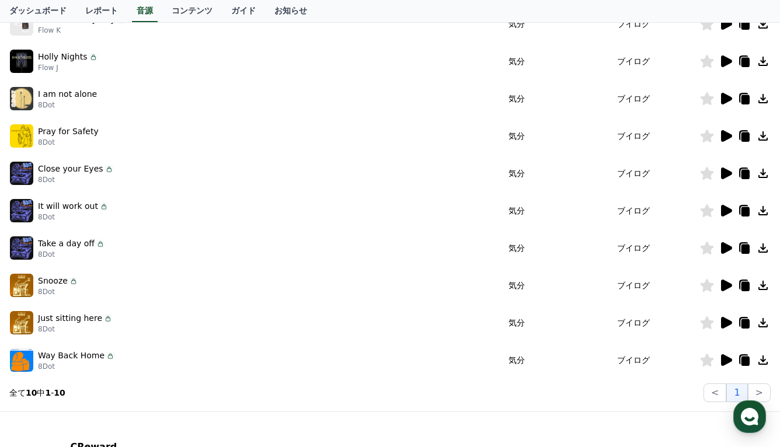
click at [720, 245] on icon at bounding box center [726, 248] width 14 height 14
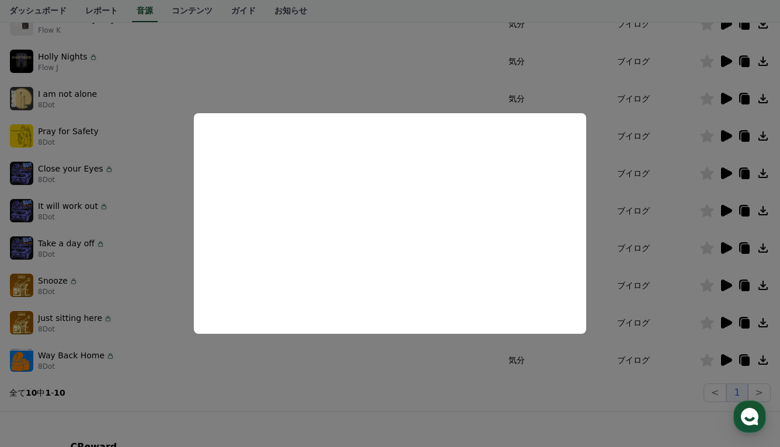
click at [165, 320] on button "close modal" at bounding box center [390, 223] width 780 height 447
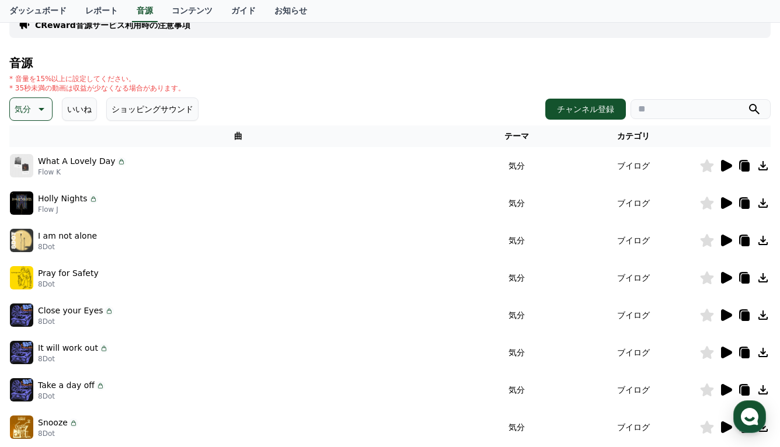
scroll to position [0, 0]
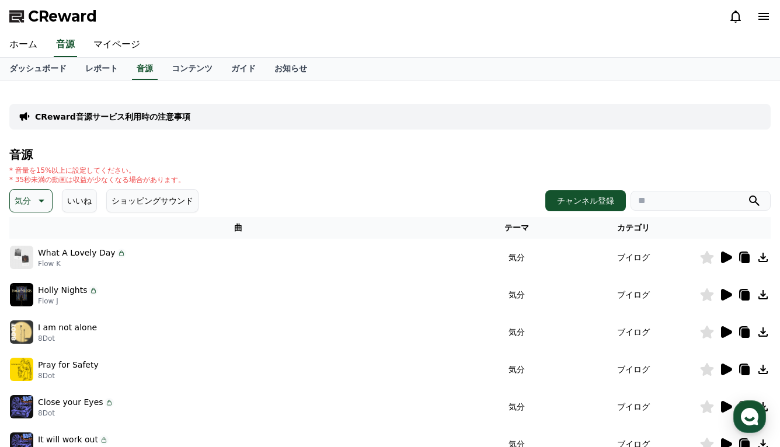
click at [726, 258] on icon at bounding box center [726, 258] width 11 height 12
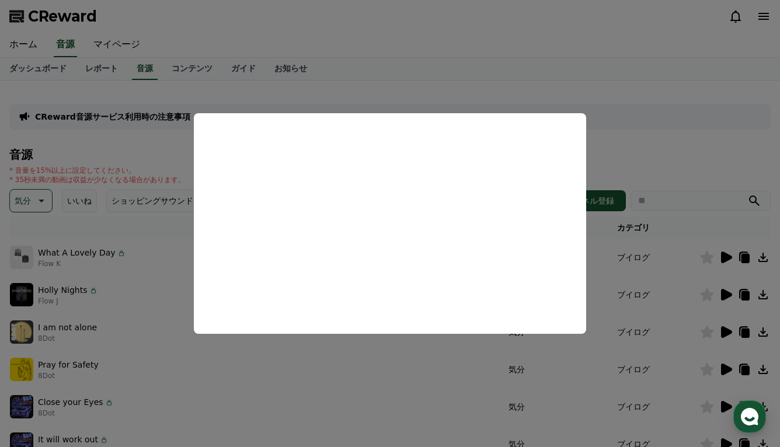
click at [50, 195] on button "close modal" at bounding box center [390, 223] width 780 height 447
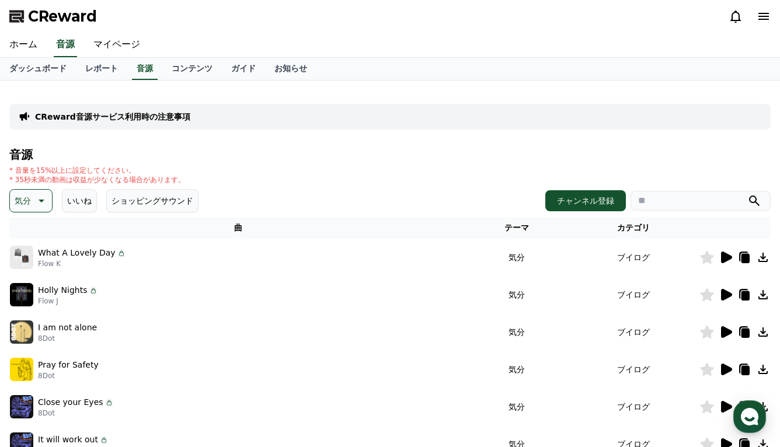
click at [47, 203] on button "気分" at bounding box center [30, 200] width 43 height 23
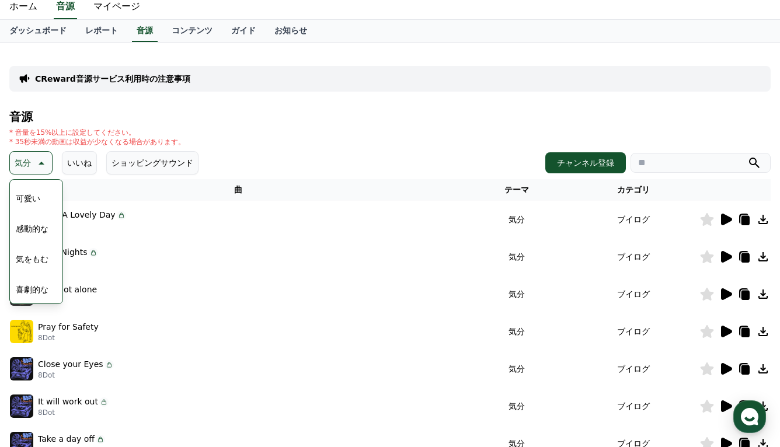
scroll to position [58, 0]
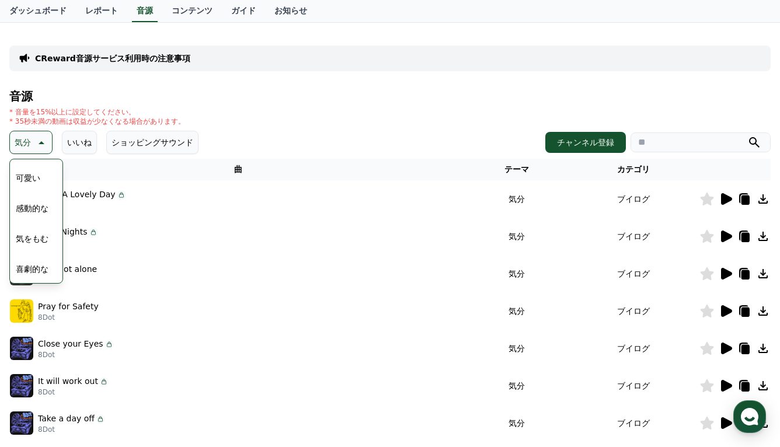
click at [38, 175] on button "可愛い" at bounding box center [28, 178] width 34 height 26
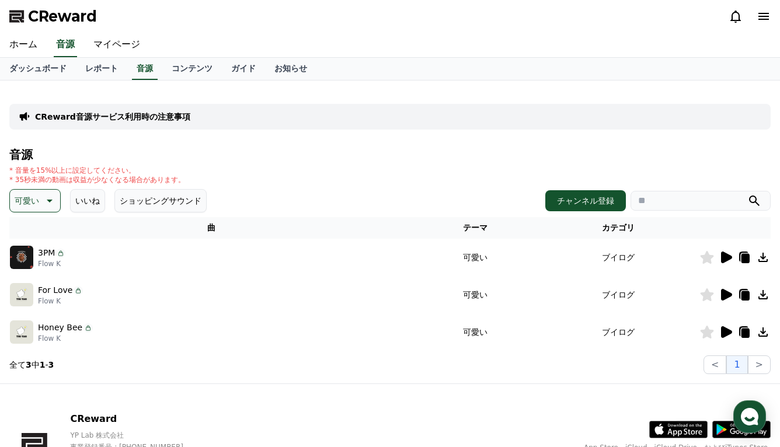
click at [722, 292] on icon at bounding box center [726, 295] width 11 height 12
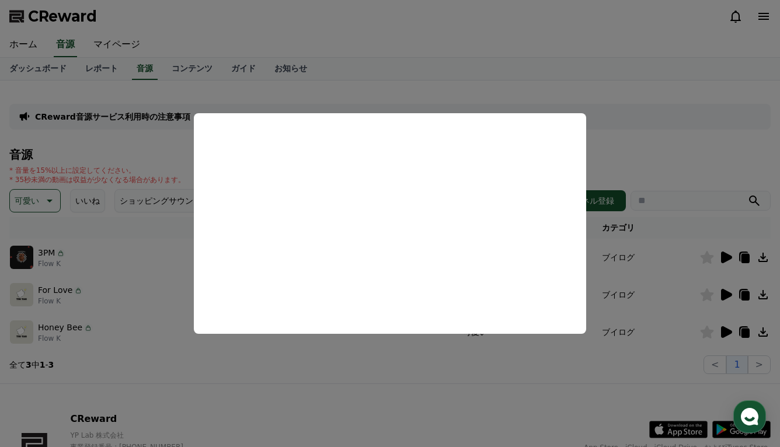
click at [643, 155] on button "close modal" at bounding box center [390, 223] width 780 height 447
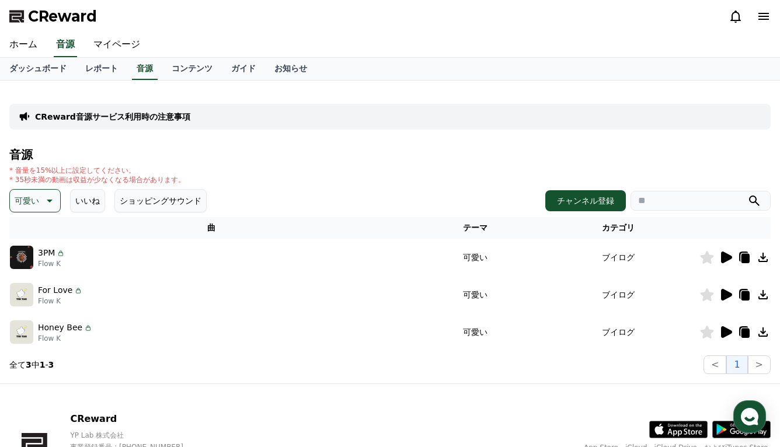
click at [43, 203] on icon at bounding box center [48, 201] width 14 height 14
click at [30, 258] on button "空想" at bounding box center [24, 262] width 26 height 26
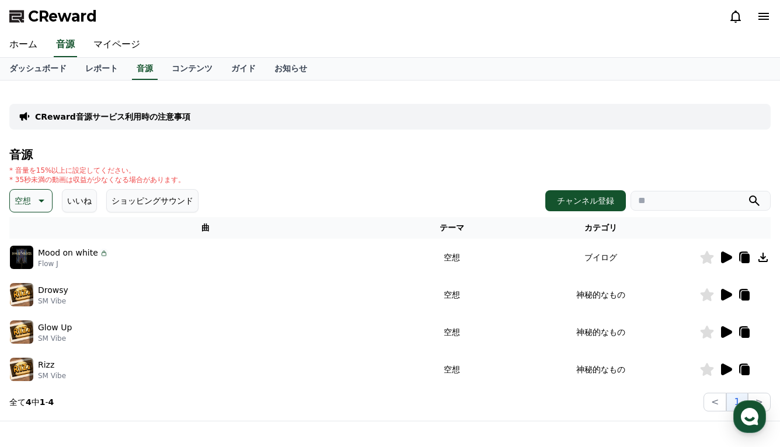
click at [727, 295] on icon at bounding box center [726, 295] width 11 height 12
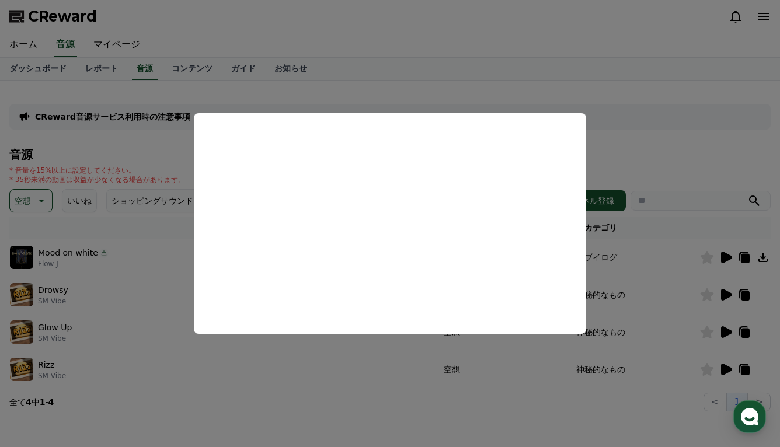
click at [37, 204] on button "close modal" at bounding box center [390, 223] width 780 height 447
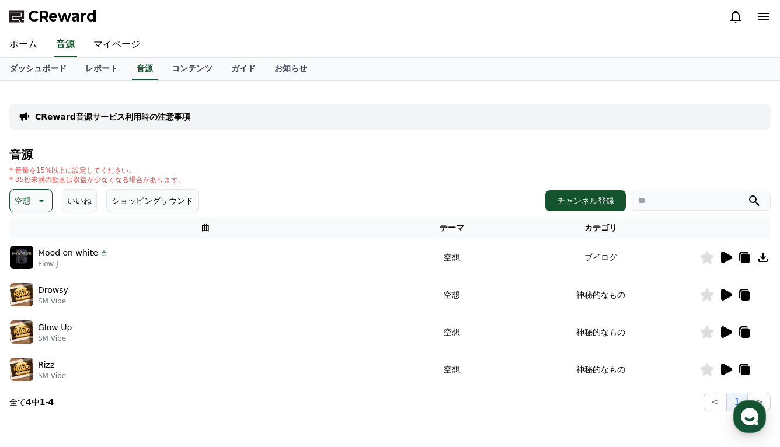
click at [37, 204] on icon at bounding box center [40, 201] width 14 height 14
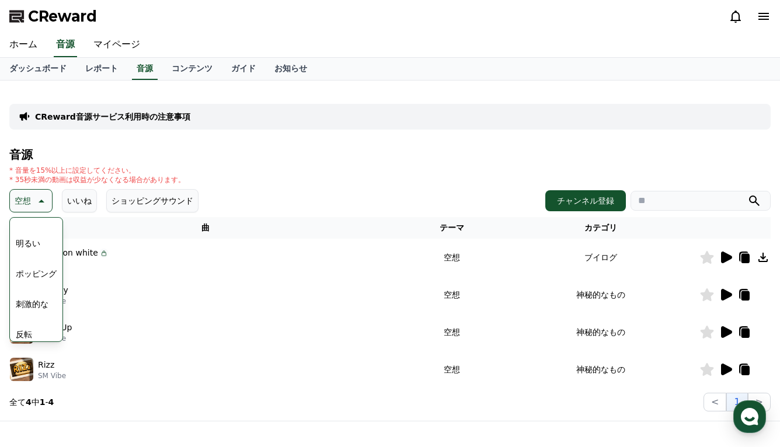
scroll to position [117, 0]
click at [23, 297] on button "刺激的な" at bounding box center [32, 298] width 42 height 26
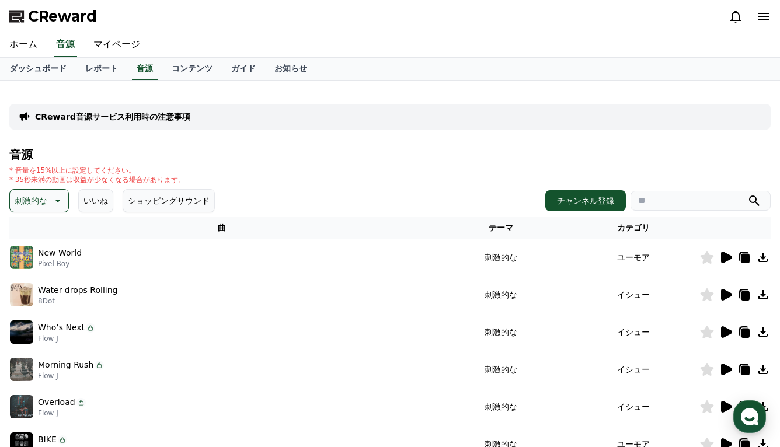
click at [47, 218] on th "曲" at bounding box center [222, 228] width 426 height 22
click at [46, 208] on p "刺激的な" at bounding box center [31, 201] width 33 height 16
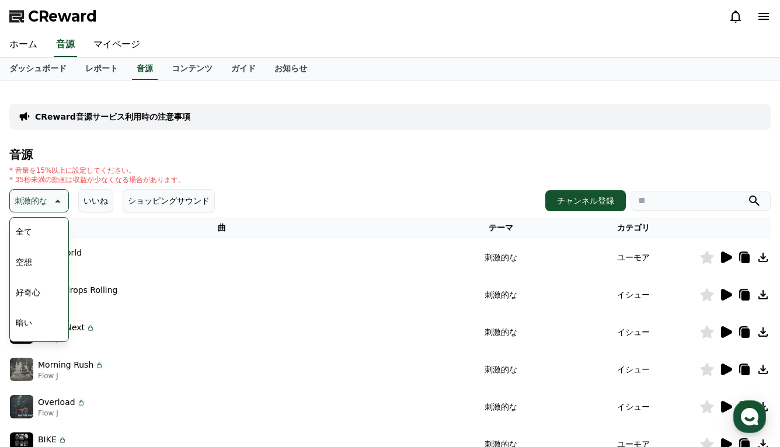
scroll to position [58, 0]
click at [33, 321] on button "ポッピング" at bounding box center [36, 326] width 50 height 26
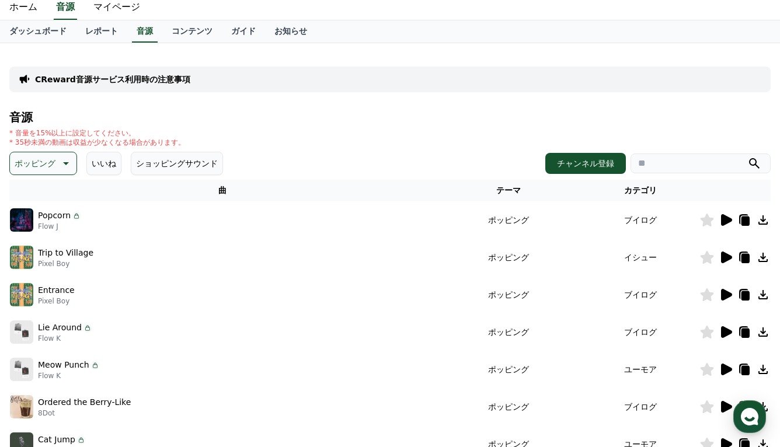
scroll to position [58, 0]
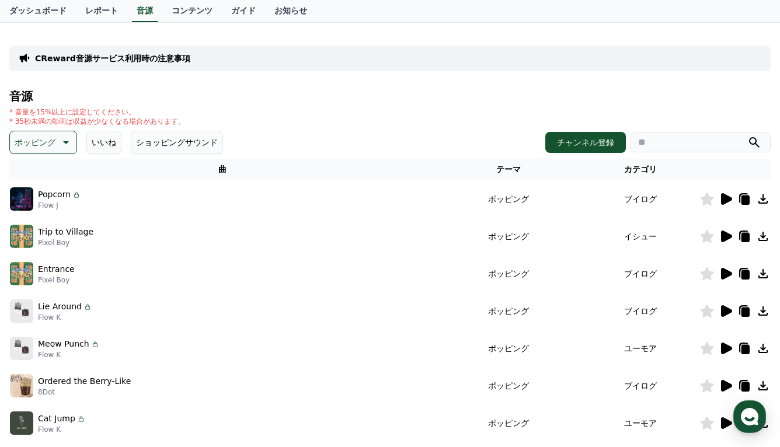
click at [726, 349] on icon at bounding box center [726, 349] width 11 height 12
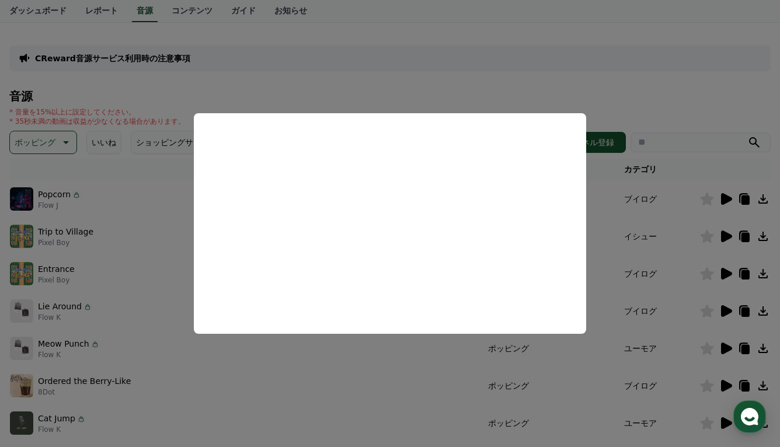
click at [412, 363] on button "close modal" at bounding box center [390, 223] width 780 height 447
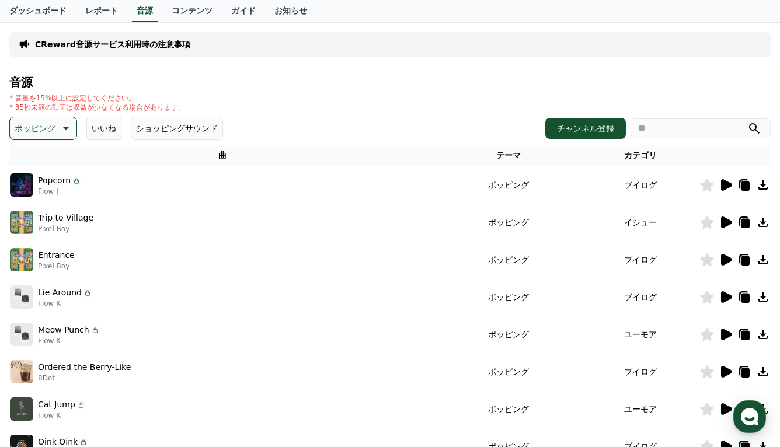
scroll to position [175, 0]
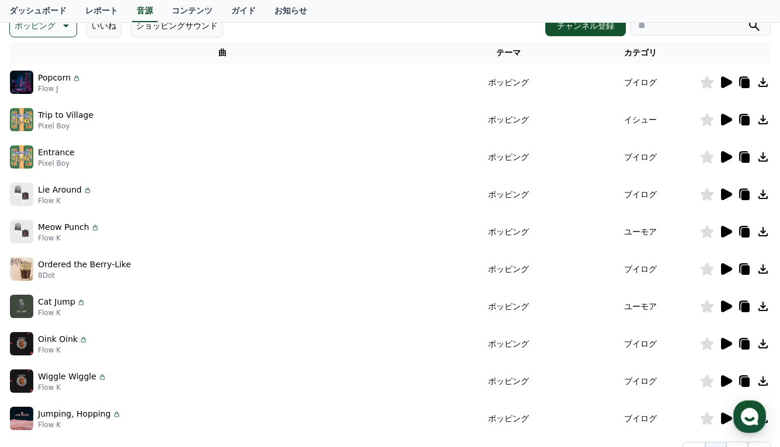
click at [726, 345] on icon at bounding box center [726, 344] width 11 height 12
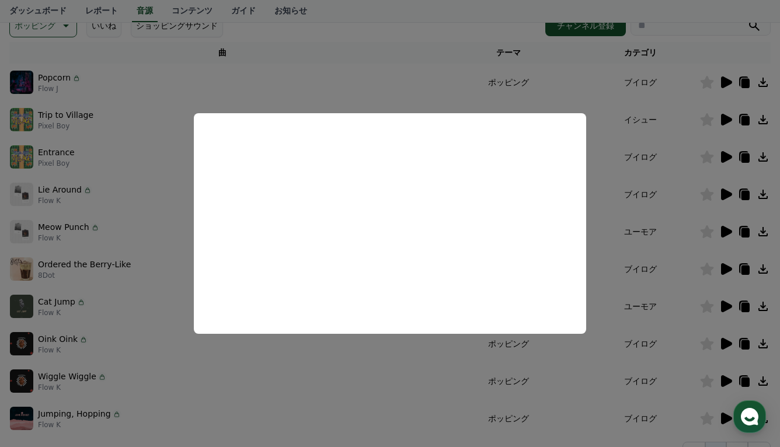
click at [575, 107] on button "close modal" at bounding box center [390, 223] width 780 height 447
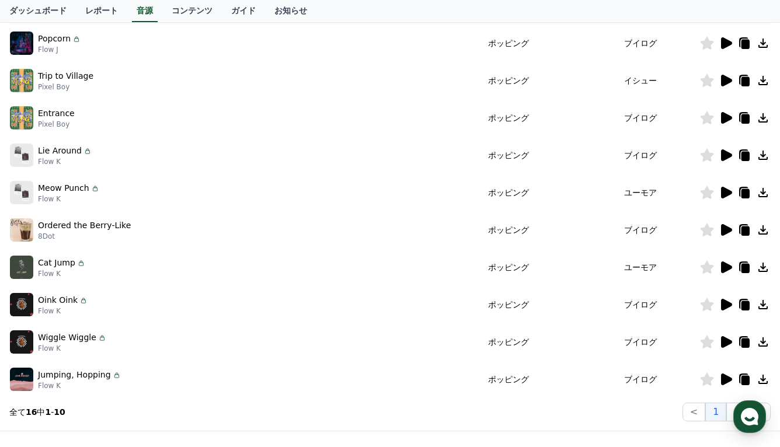
scroll to position [234, 0]
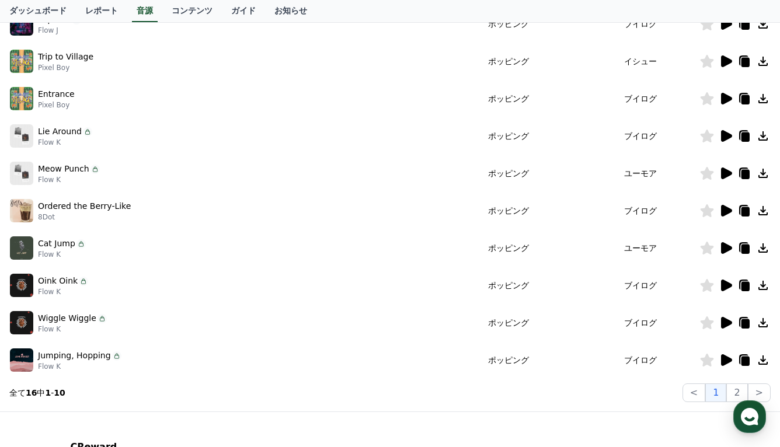
click at [730, 360] on icon at bounding box center [726, 361] width 11 height 12
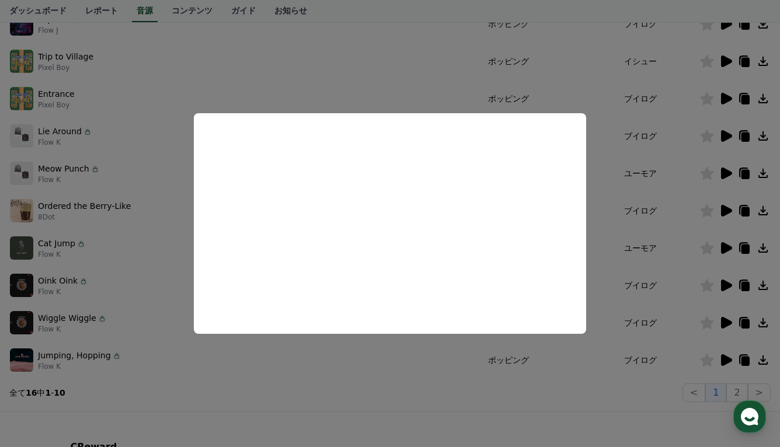
click at [140, 296] on button "close modal" at bounding box center [390, 223] width 780 height 447
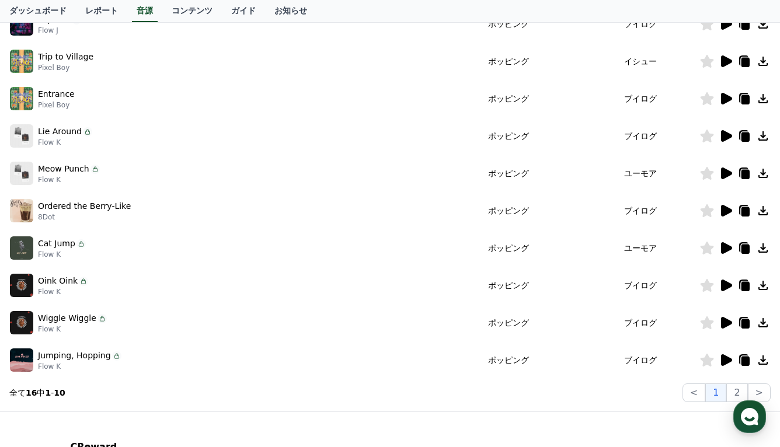
click at [120, 319] on div "Wiggle Wiggle Flow K" at bounding box center [222, 322] width 425 height 23
click at [726, 323] on icon at bounding box center [726, 323] width 11 height 12
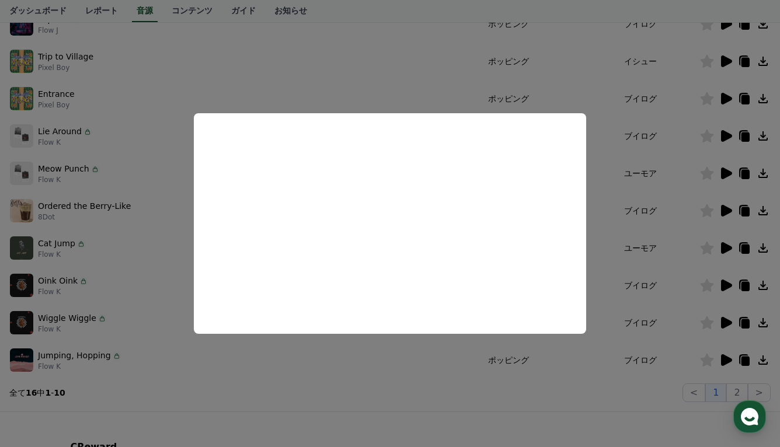
click at [168, 258] on button "close modal" at bounding box center [390, 223] width 780 height 447
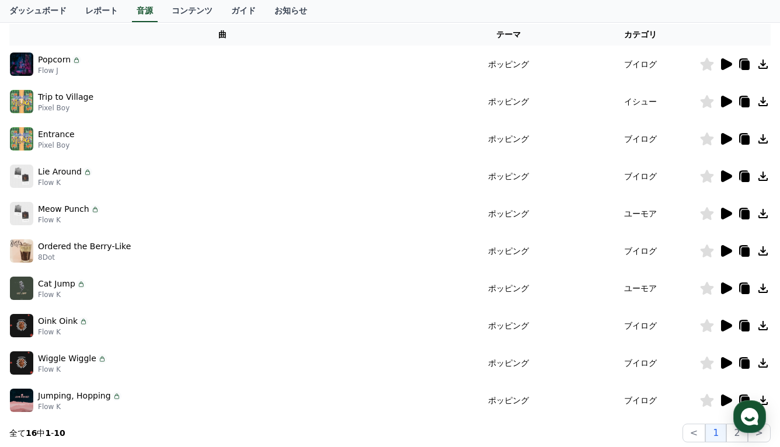
scroll to position [175, 0]
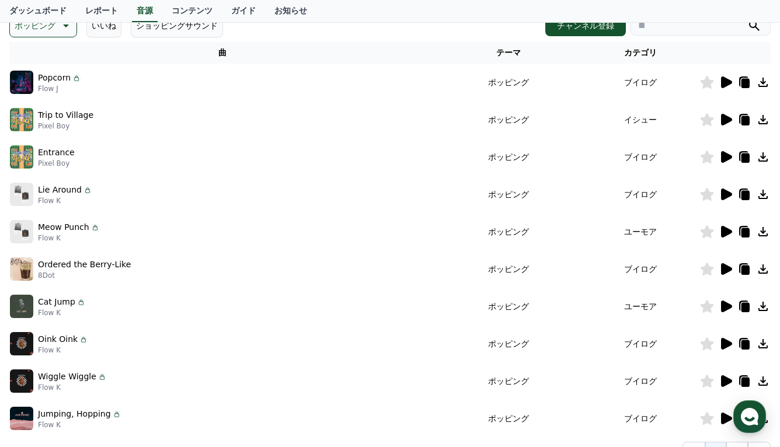
click at [723, 155] on icon at bounding box center [726, 157] width 11 height 12
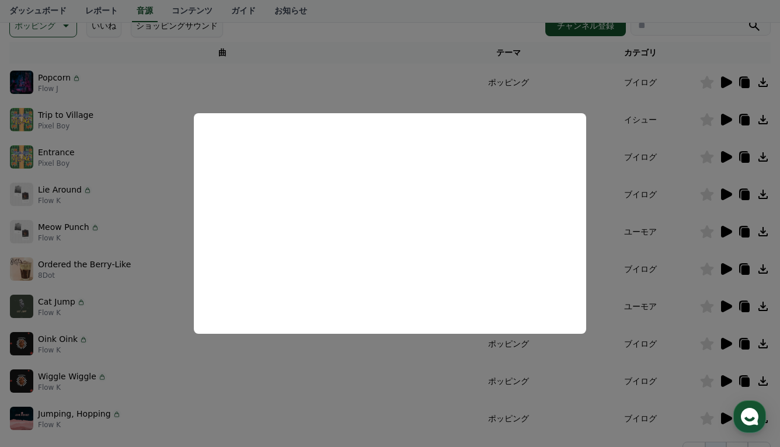
click at [82, 186] on button "close modal" at bounding box center [390, 223] width 780 height 447
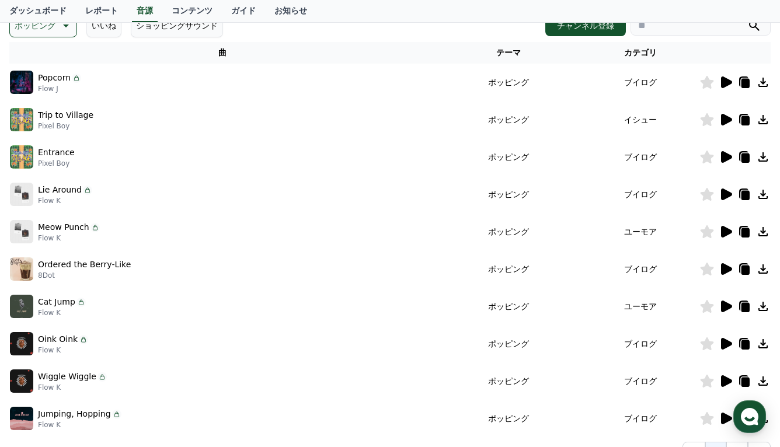
click at [85, 85] on div "Popcorn Flow J" at bounding box center [222, 82] width 425 height 23
click at [724, 88] on icon at bounding box center [726, 82] width 14 height 14
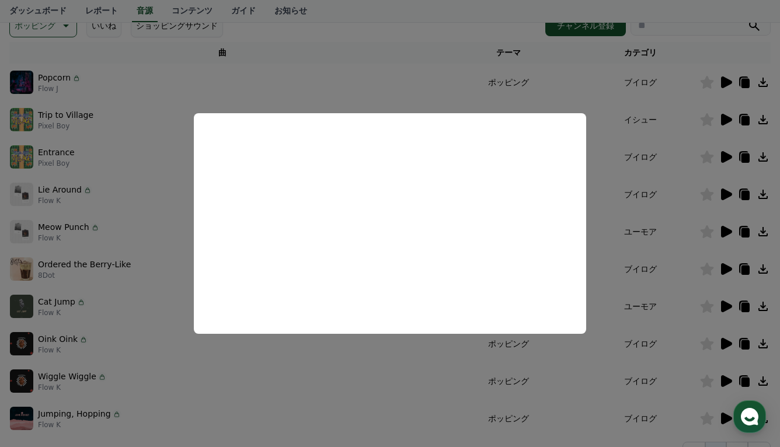
drag, startPoint x: 133, startPoint y: 297, endPoint x: 144, endPoint y: 196, distance: 101.7
click at [133, 296] on button "close modal" at bounding box center [390, 223] width 780 height 447
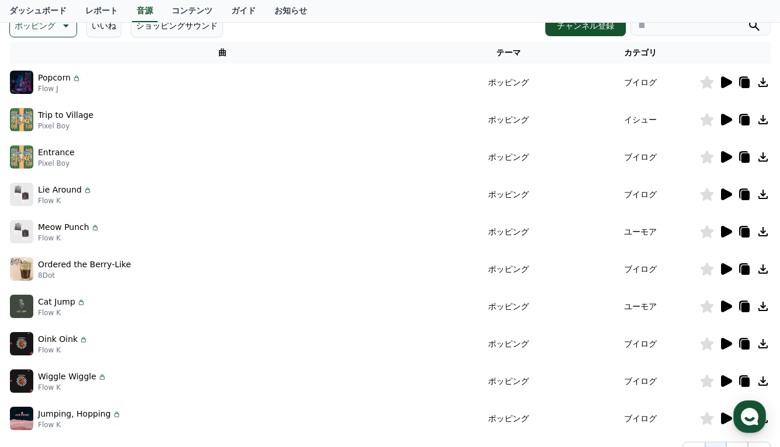
click at [64, 34] on button "ポッピング" at bounding box center [43, 25] width 68 height 23
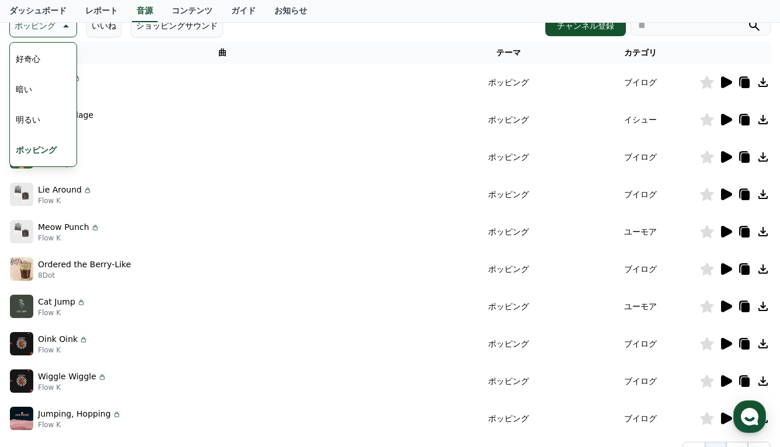
scroll to position [117, 0]
click at [29, 123] on button "刺激的な" at bounding box center [32, 122] width 42 height 26
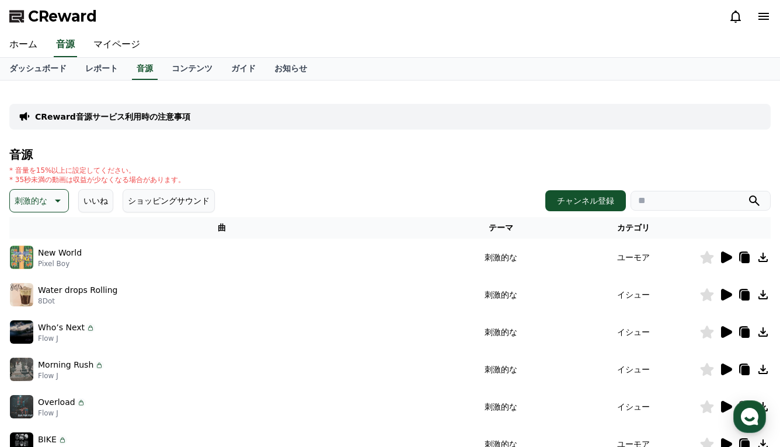
click at [55, 205] on icon at bounding box center [57, 201] width 14 height 14
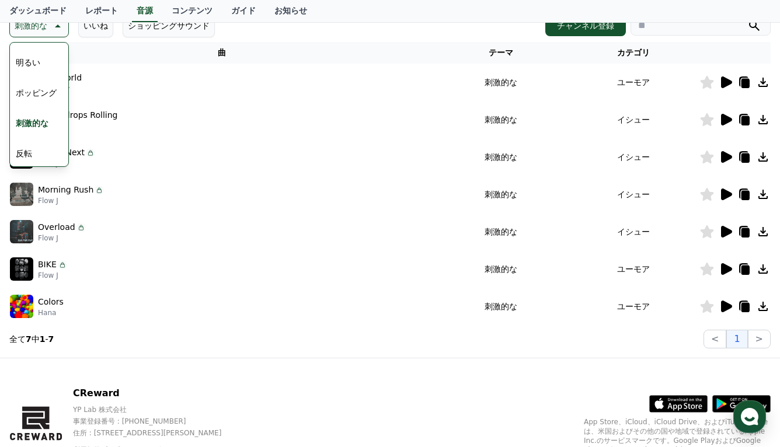
scroll to position [117, 0]
click at [40, 149] on div "全て 空想 好奇心 暗い 明るい ポッピング 刺激的な 反転 [PERSON_NAME]な 劇的な 喜ばしい 気分 EDM 溝 悲しい 穏やかな 可愛い 感動…" at bounding box center [39, 228] width 56 height 603
click at [27, 154] on button "反転" at bounding box center [24, 153] width 26 height 26
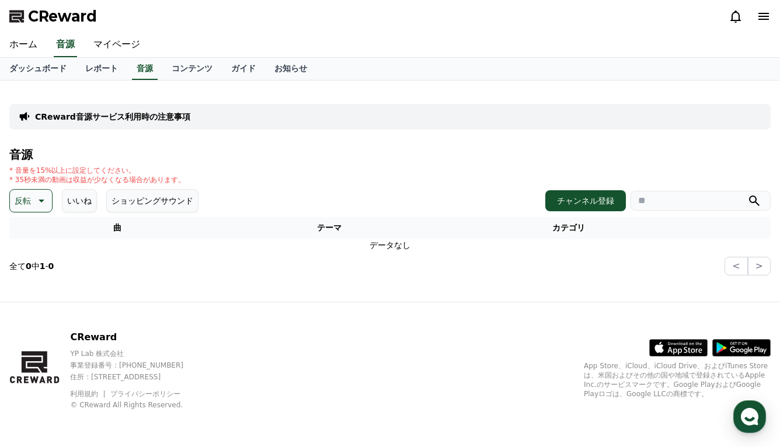
click at [45, 199] on icon at bounding box center [40, 201] width 14 height 14
click at [29, 292] on button "刺激的な" at bounding box center [32, 298] width 42 height 26
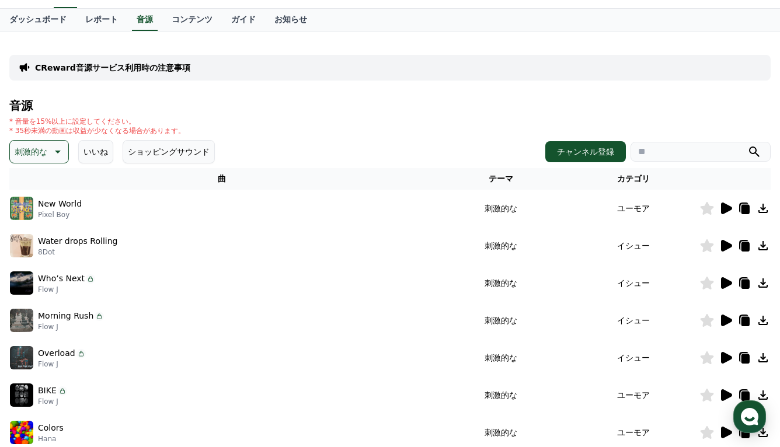
scroll to position [117, 0]
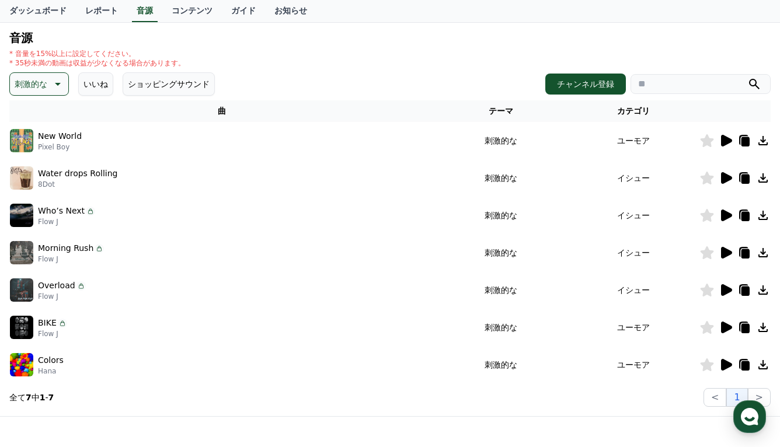
click at [727, 291] on icon at bounding box center [726, 291] width 11 height 12
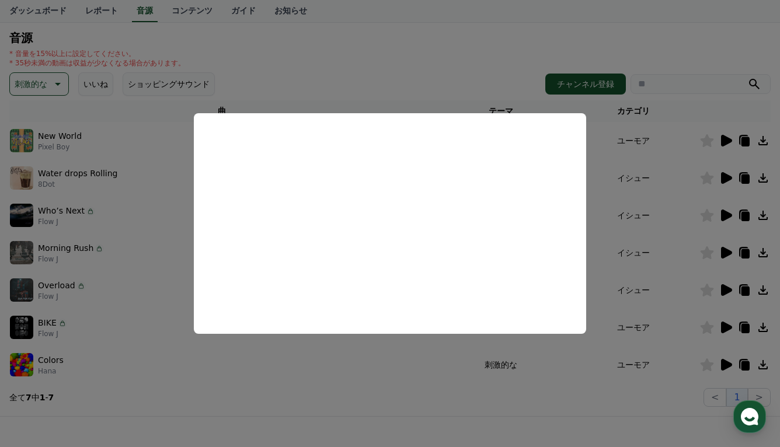
click at [532, 78] on button "close modal" at bounding box center [390, 223] width 780 height 447
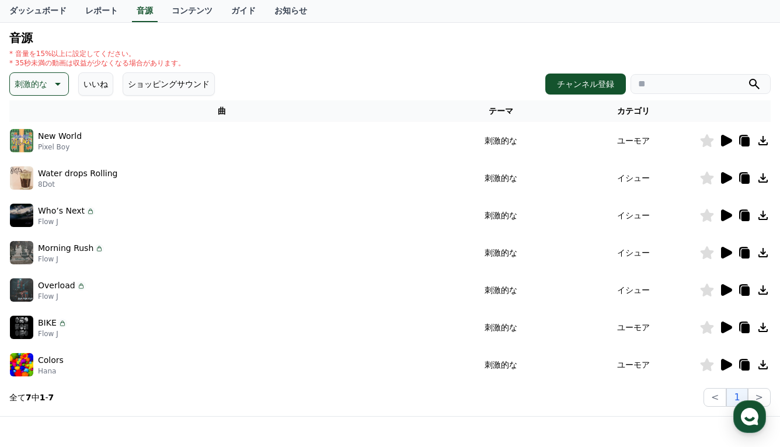
click at [763, 290] on icon at bounding box center [763, 290] width 9 height 9
click at [581, 82] on button "チャンネル登録" at bounding box center [586, 84] width 81 height 21
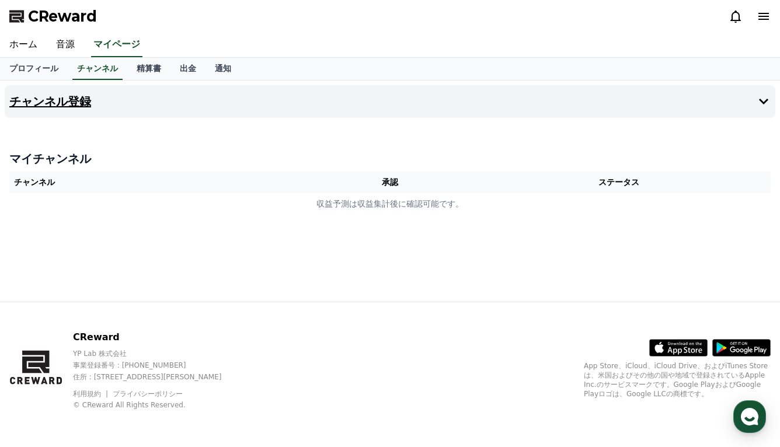
click at [75, 106] on h4 "チャンネル登録" at bounding box center [50, 101] width 82 height 13
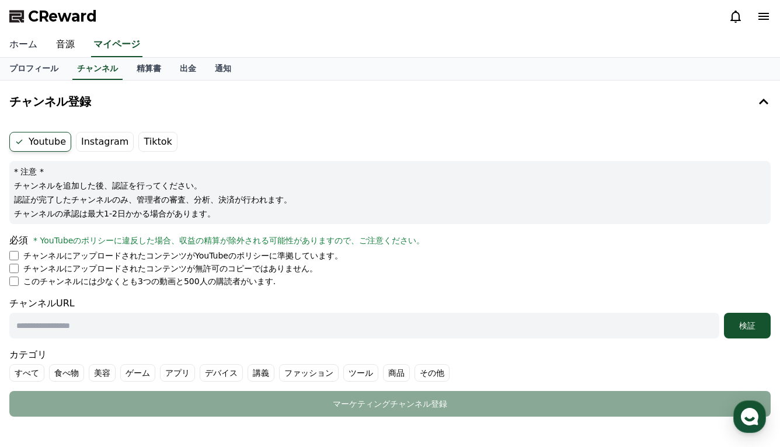
click at [25, 43] on link "ホーム" at bounding box center [23, 45] width 47 height 25
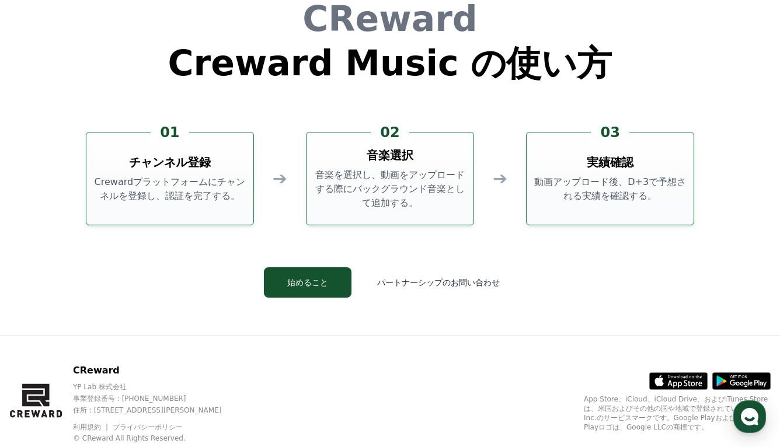
scroll to position [3165, 0]
